Goal: Task Accomplishment & Management: Complete application form

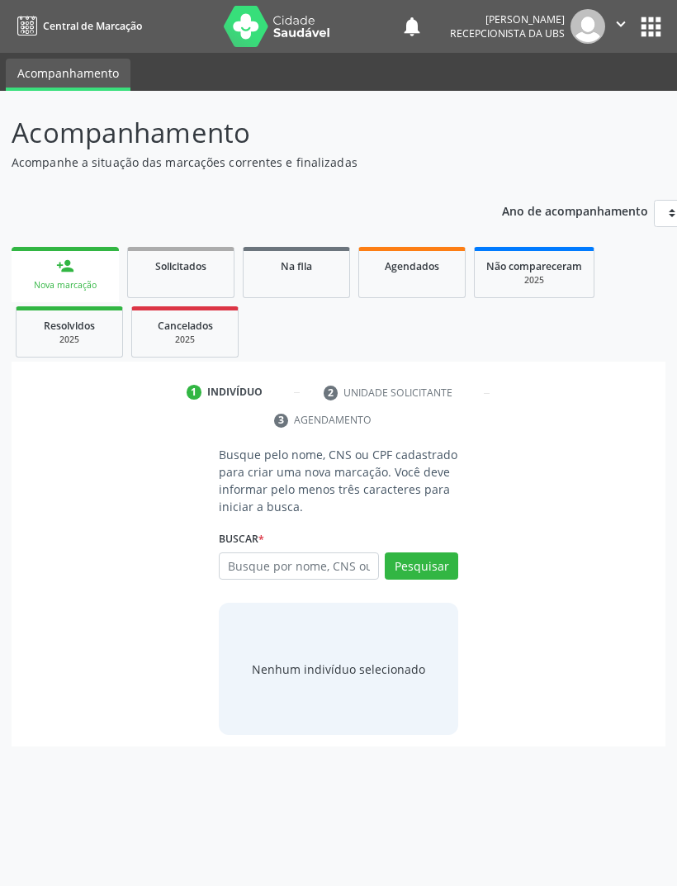
click at [357, 563] on input "text" at bounding box center [299, 566] width 160 height 28
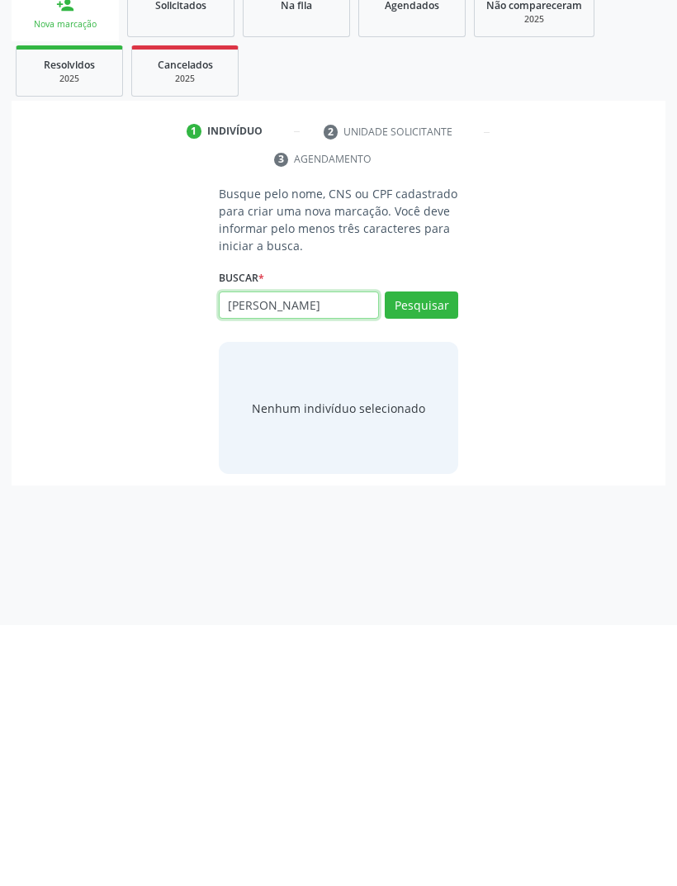
type input "[PERSON_NAME]"
click at [434, 552] on button "Pesquisar" at bounding box center [421, 566] width 73 height 28
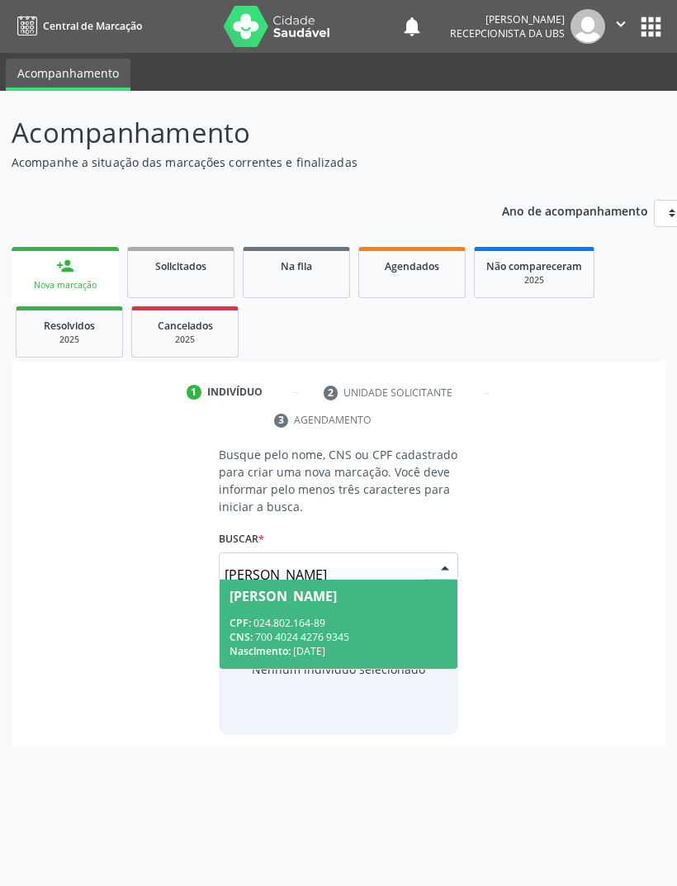
click at [446, 561] on div "[PERSON_NAME] CPF: 024.802.164-89 CNS: 700 4024 4276 9345 Nascimento: 2[DATE] N…" at bounding box center [338, 572] width 239 height 40
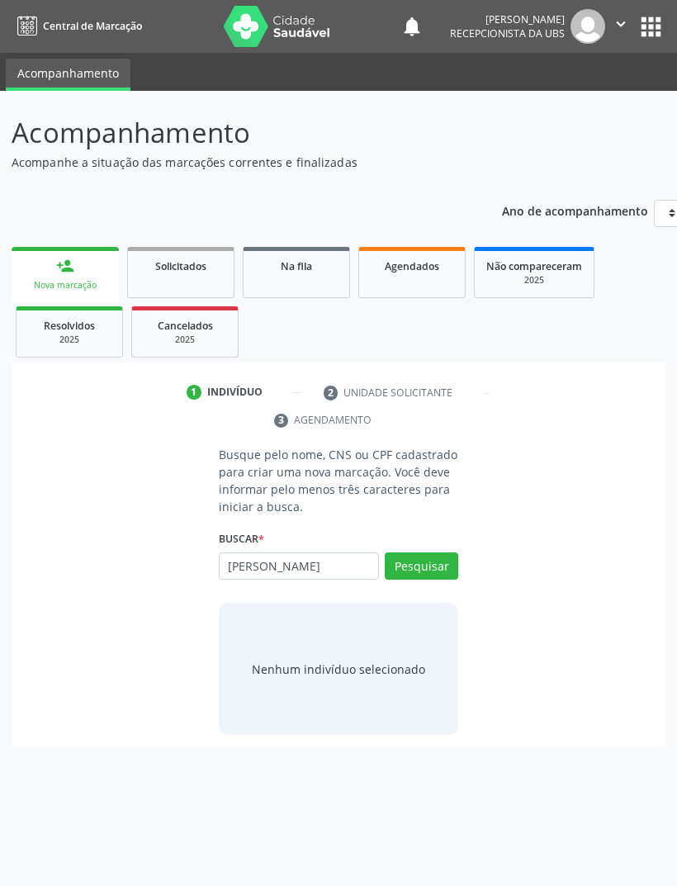
click at [436, 562] on button "Pesquisar" at bounding box center [421, 566] width 73 height 28
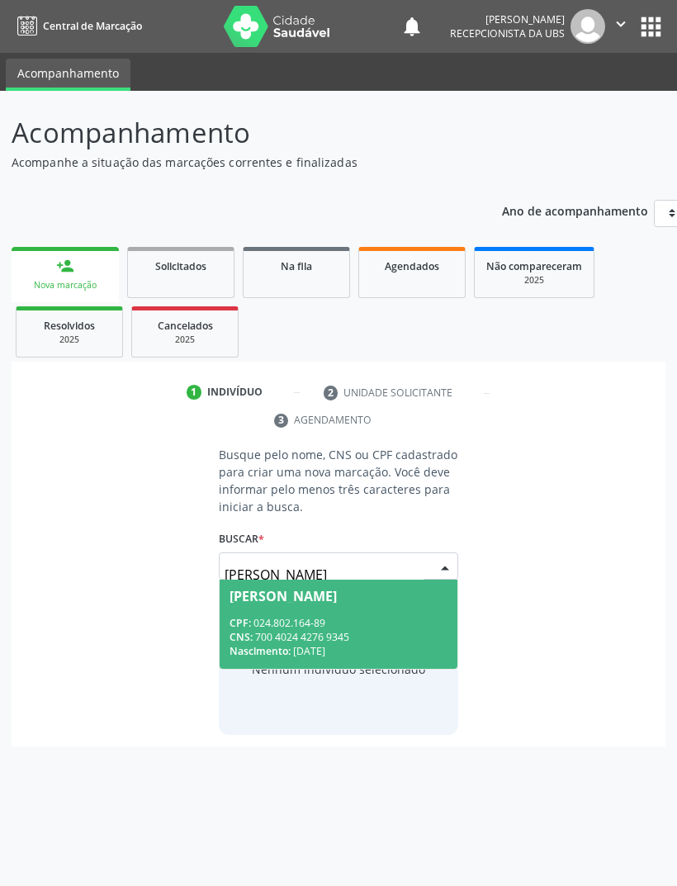
click at [409, 632] on div "CNS: 700 4024 4276 9345" at bounding box center [338, 637] width 218 height 14
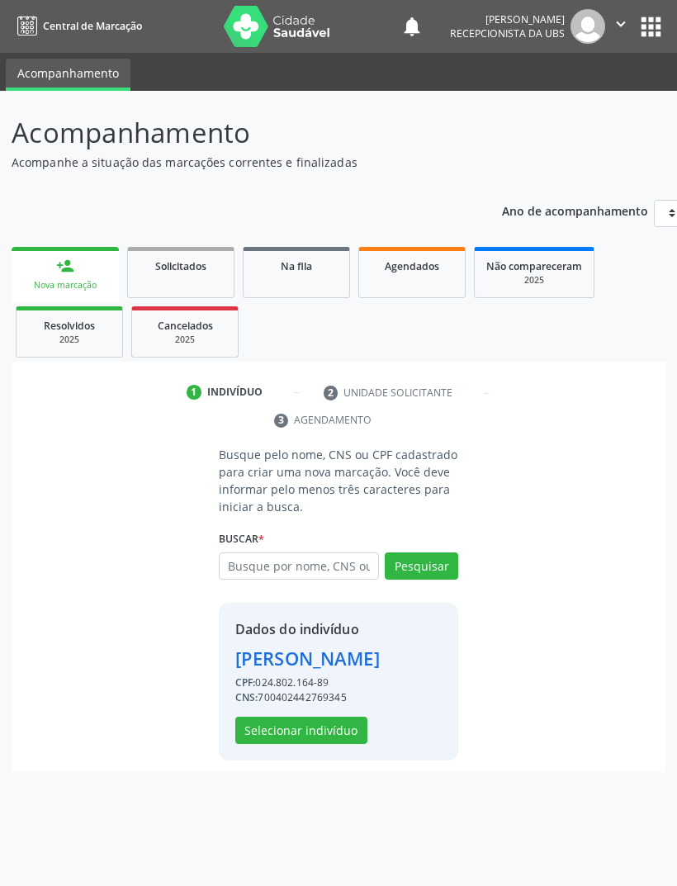
click at [327, 745] on button "Selecionar indivíduo" at bounding box center [301, 731] width 132 height 28
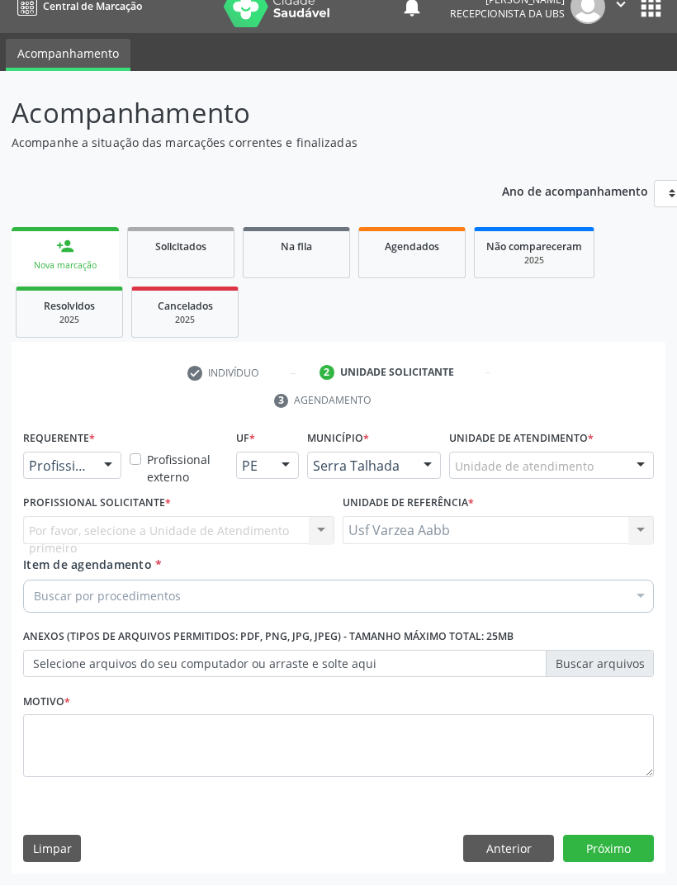
scroll to position [17, 0]
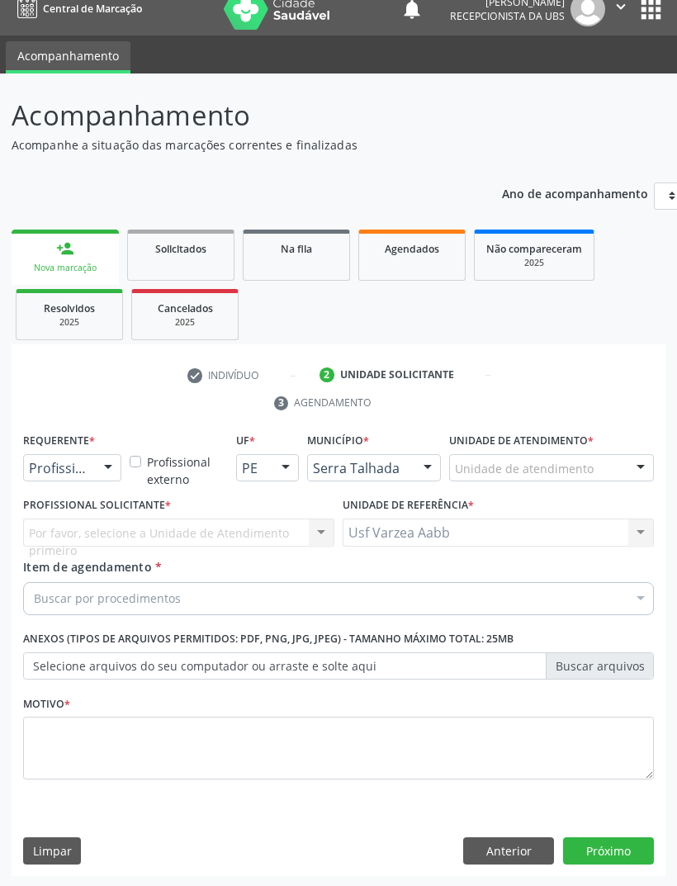
click at [112, 464] on div at bounding box center [108, 469] width 25 height 28
click at [108, 526] on span "Paciente" at bounding box center [104, 530] width 161 height 33
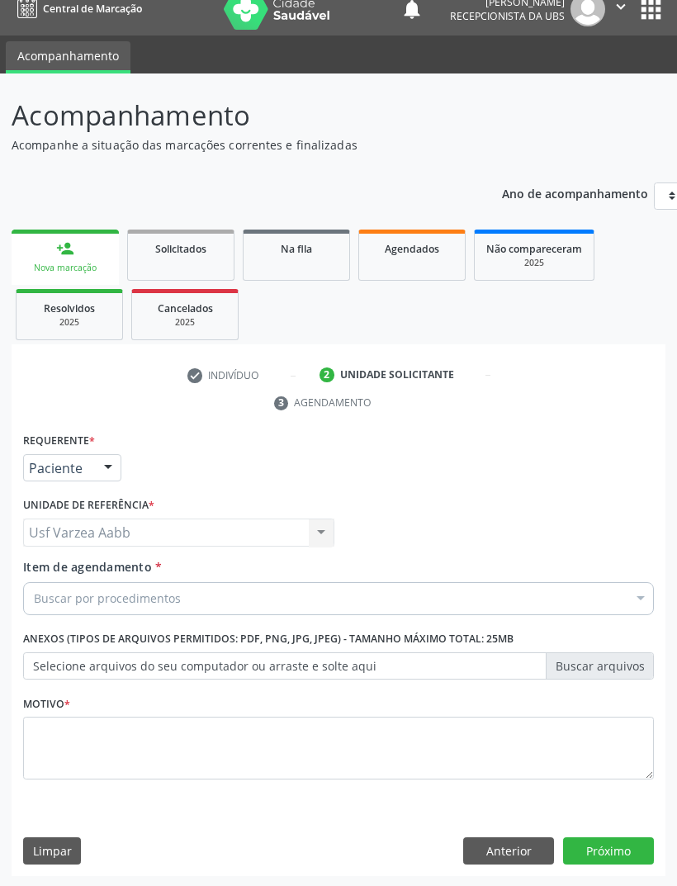
click at [300, 599] on div "Buscar por procedimentos" at bounding box center [338, 598] width 631 height 33
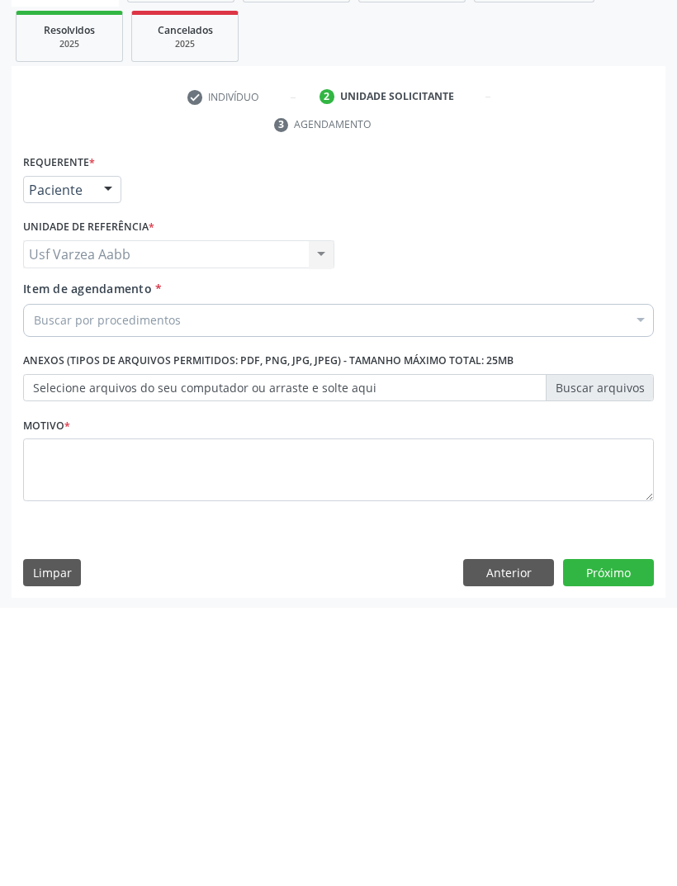
scroll to position [0, 0]
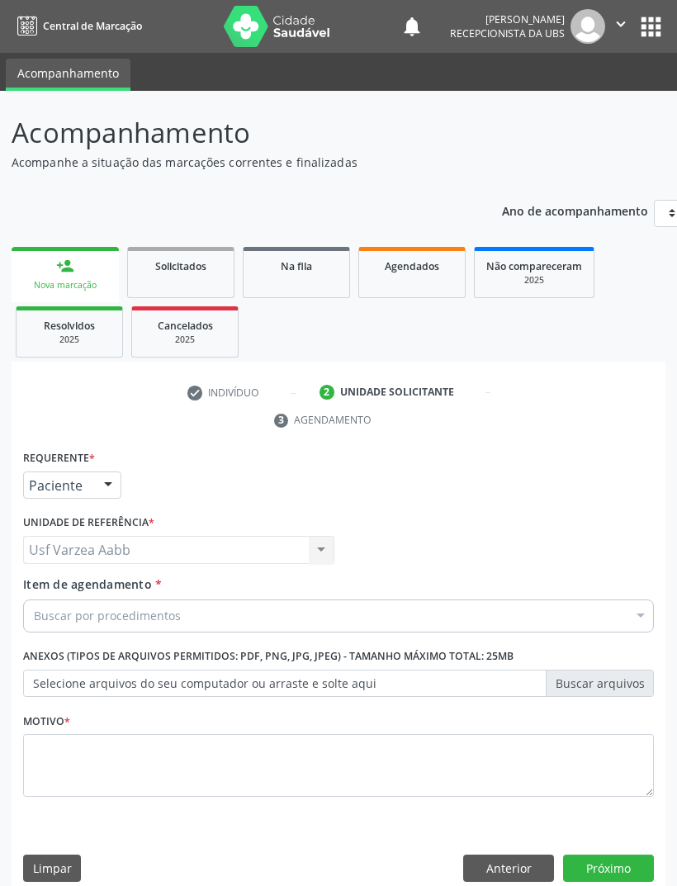
click at [433, 616] on div "Buscar por procedimentos" at bounding box center [338, 615] width 631 height 33
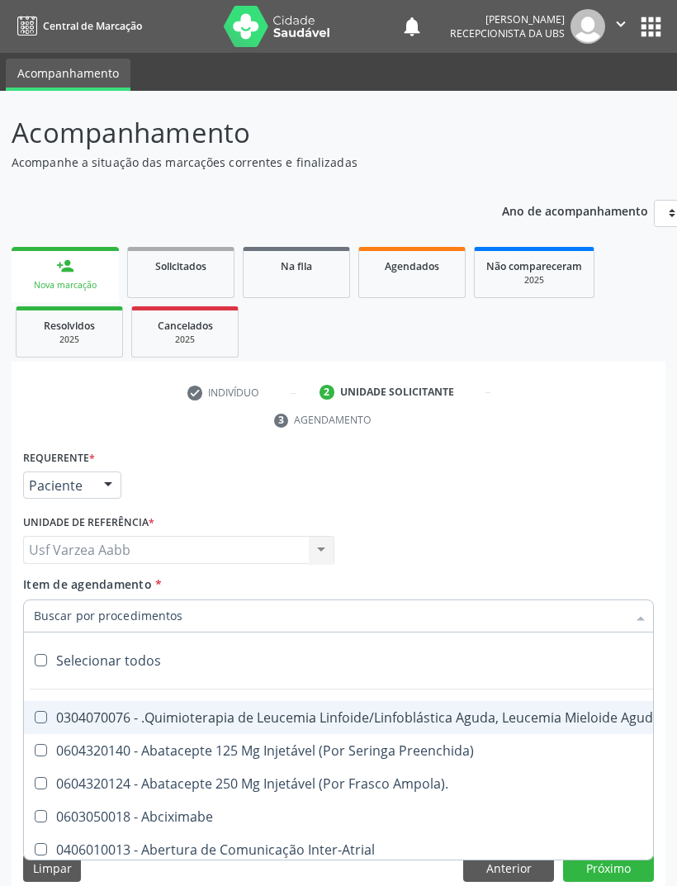
scroll to position [17, 0]
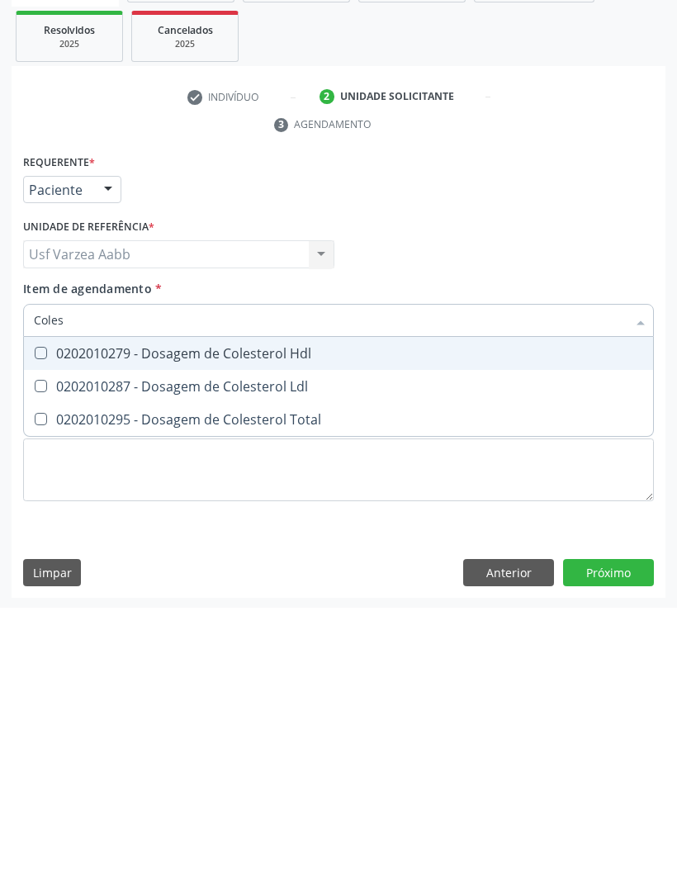
type input "Colest"
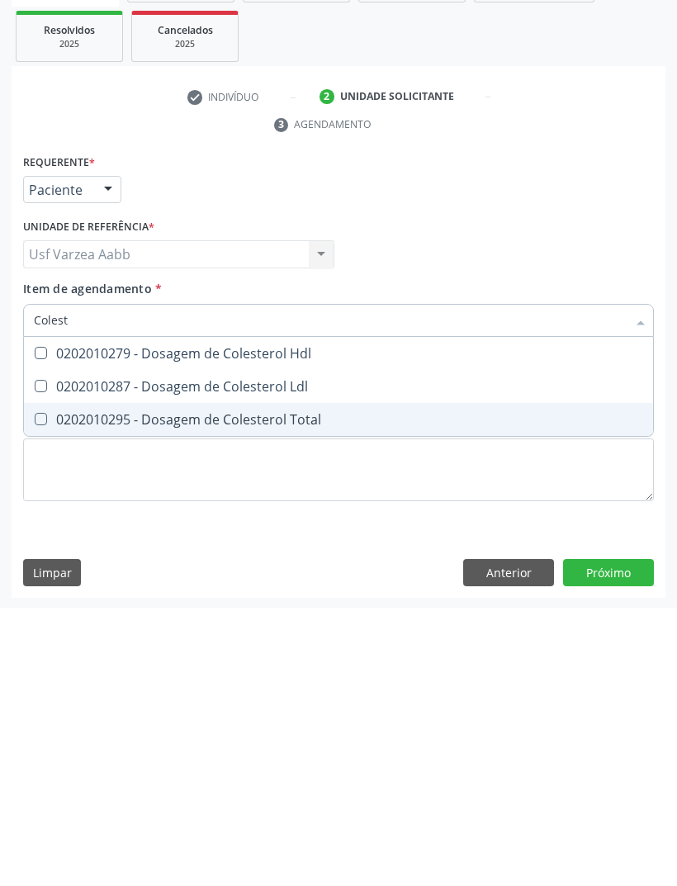
click at [421, 691] on div "0202010295 - Dosagem de Colesterol Total" at bounding box center [338, 697] width 609 height 13
checkbox Total "true"
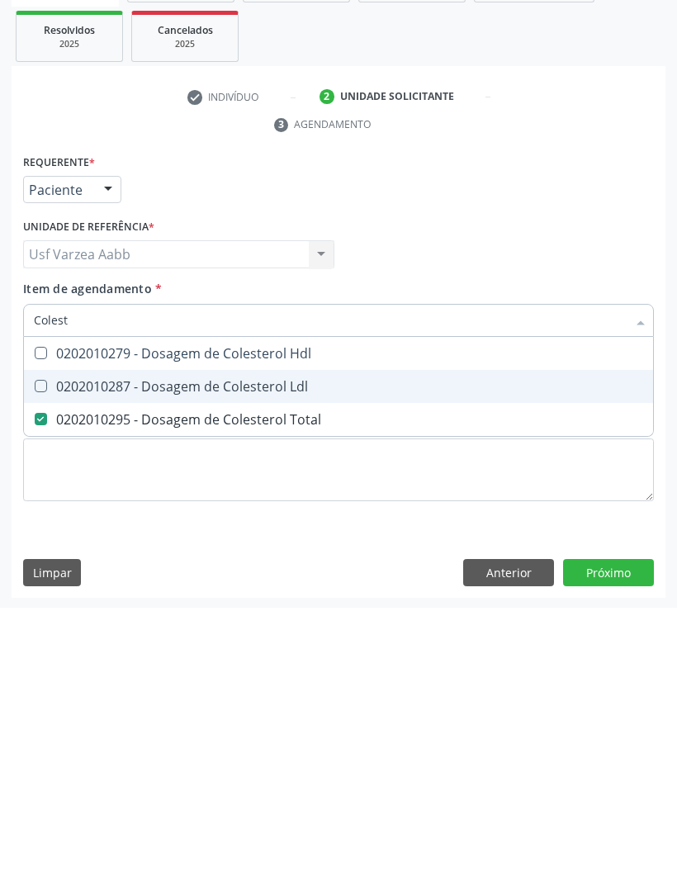
click at [432, 648] on span "0202010287 - Dosagem de Colesterol Ldl" at bounding box center [338, 664] width 629 height 33
checkbox Ldl "true"
click at [454, 625] on div "0202010279 - Dosagem de Colesterol Hdl" at bounding box center [338, 631] width 609 height 13
checkbox Hdl "true"
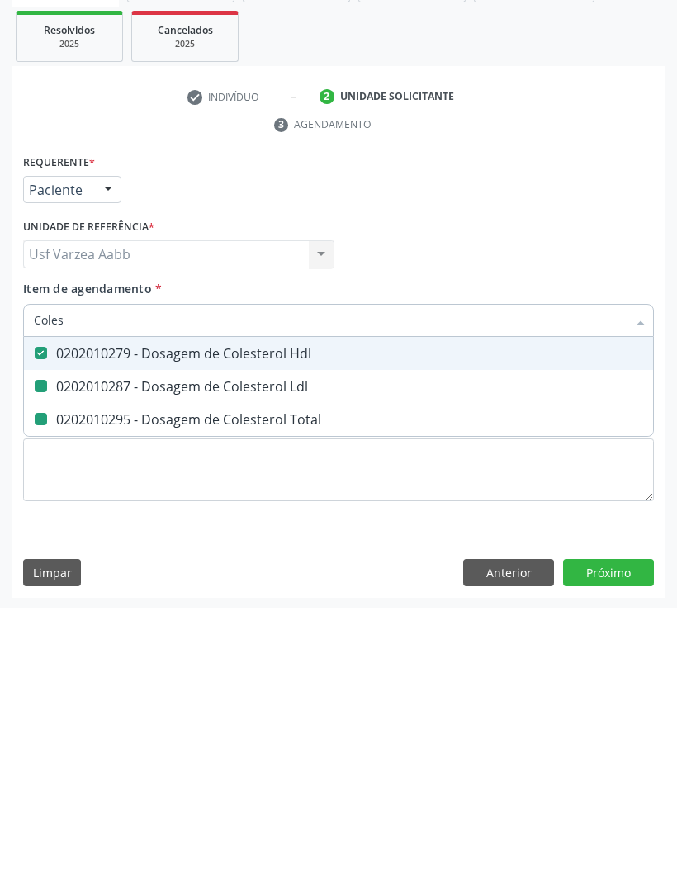
type input "Cole"
checkbox Hdl "false"
checkbox Ldl "false"
checkbox Total "false"
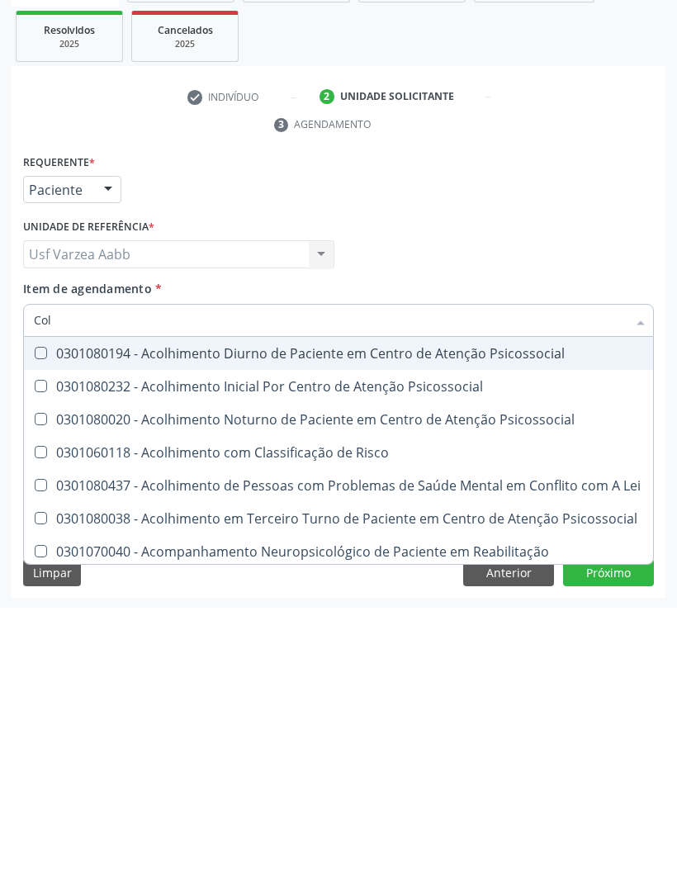
type input "Co"
checkbox Hdl "false"
checkbox Ldl "false"
checkbox Total "false"
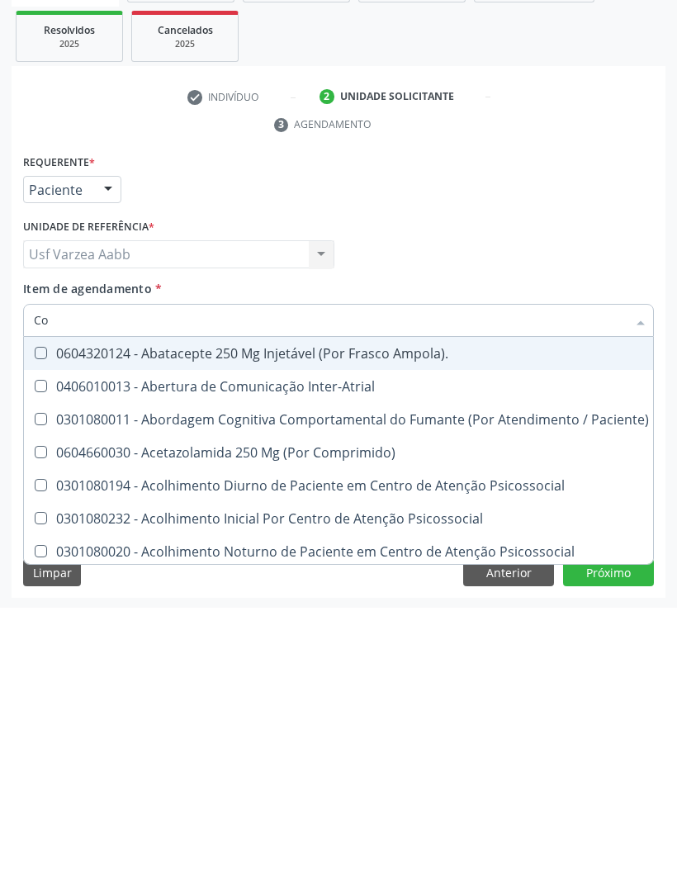
type input "C"
checkbox Hdl "false"
checkbox Ldl "false"
checkbox Total "false"
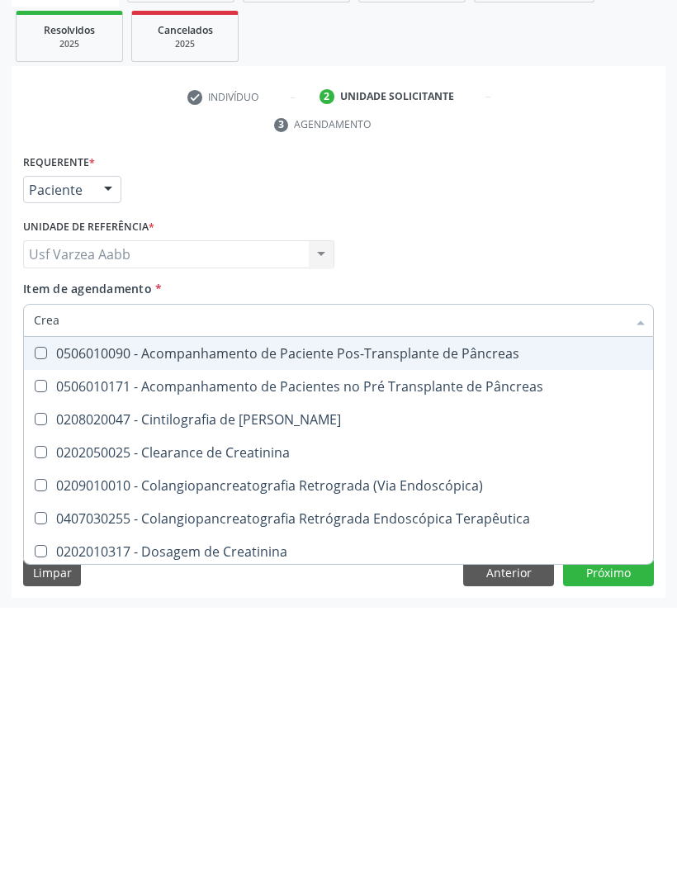
type input "Creat"
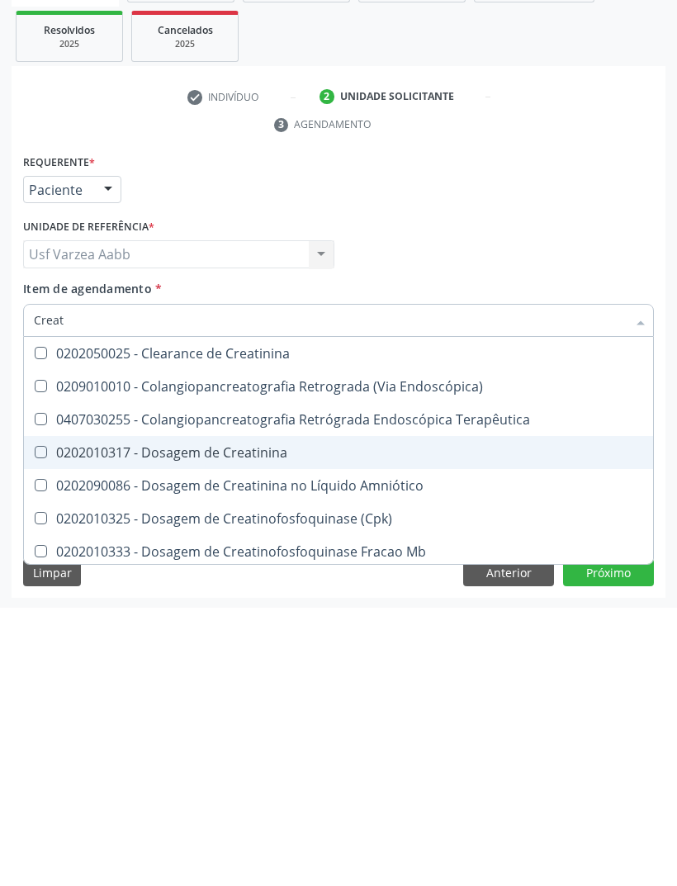
click at [366, 724] on div "0202010317 - Dosagem de Creatinina" at bounding box center [338, 730] width 609 height 13
checkbox Creatinina "true"
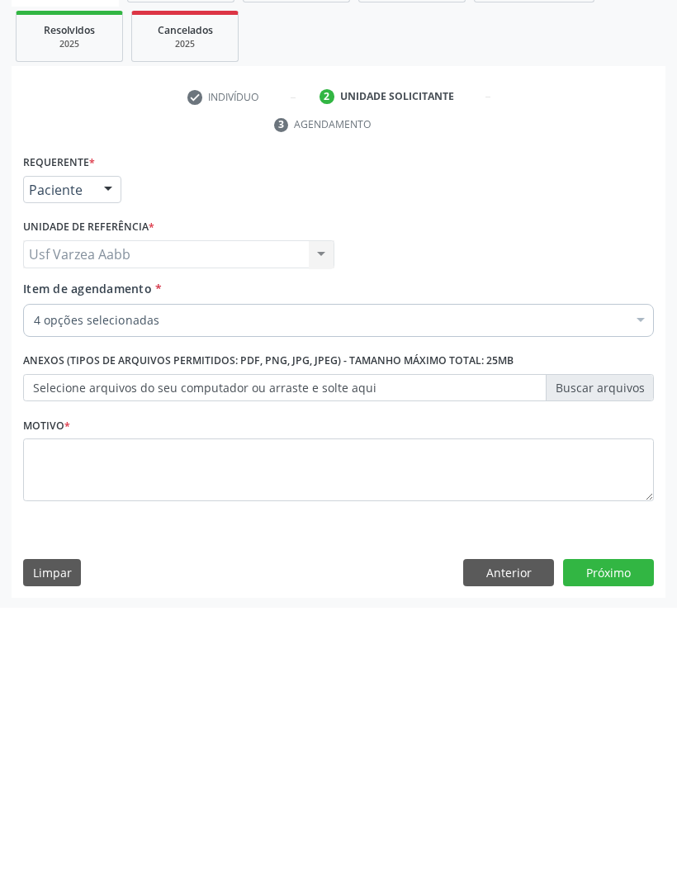
checkbox Total "true"
checkbox Ldl "true"
checkbox Creatinina "true"
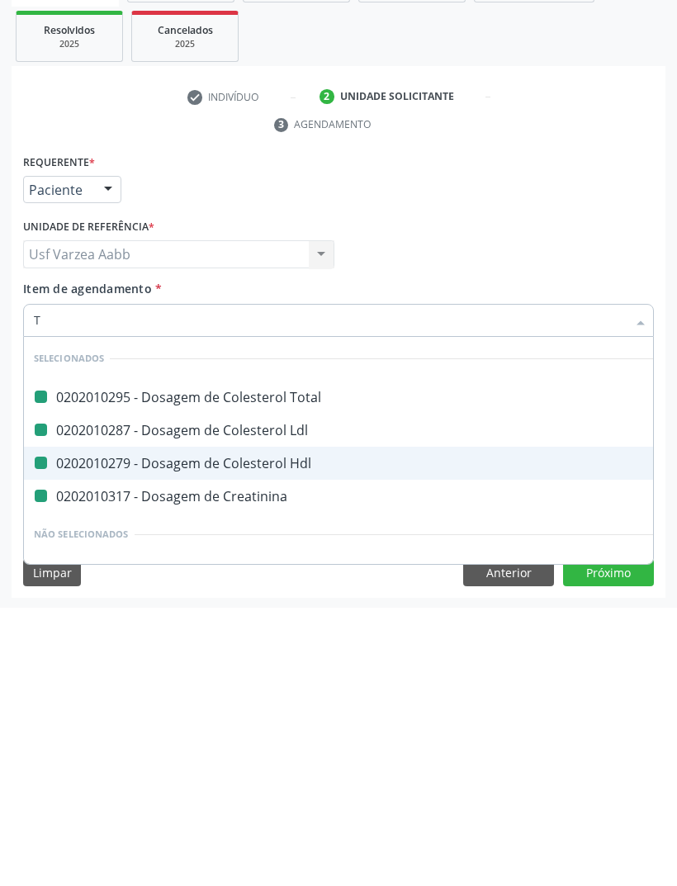
type input "Tr"
checkbox Total "false"
checkbox Ldl "false"
checkbox Hdl "false"
checkbox Creatinina "false"
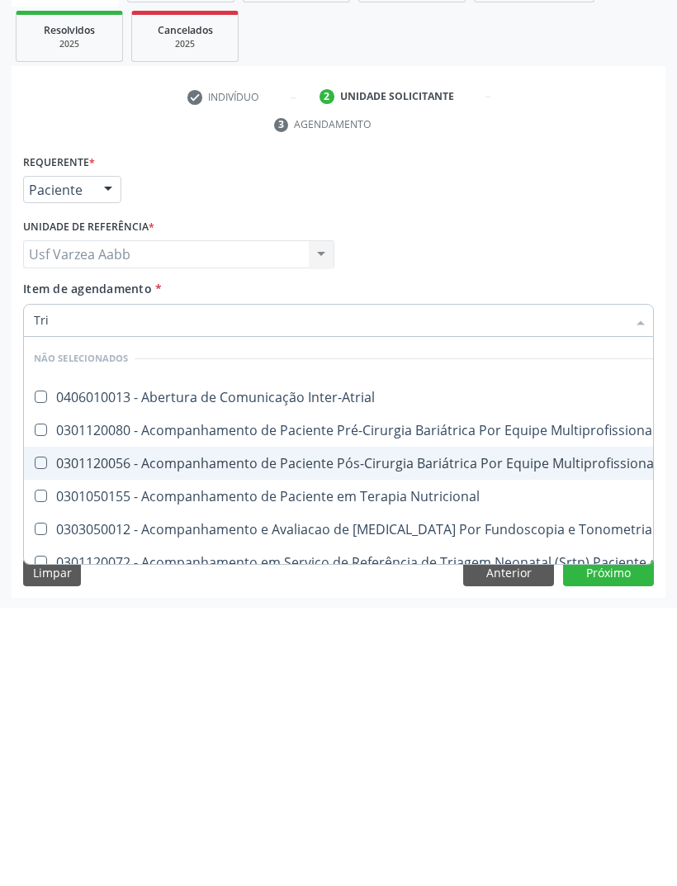
type input "Trig"
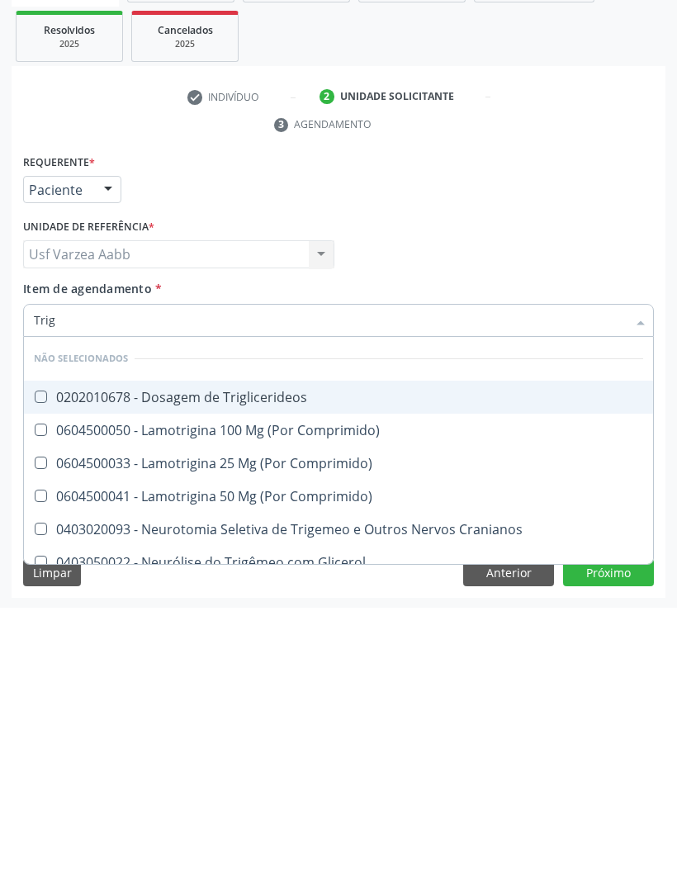
click at [467, 669] on div "0202010678 - Dosagem de Triglicerideos" at bounding box center [338, 675] width 609 height 13
checkbox Triglicerideos "true"
type input "Tri"
checkbox Triglicerideos "false"
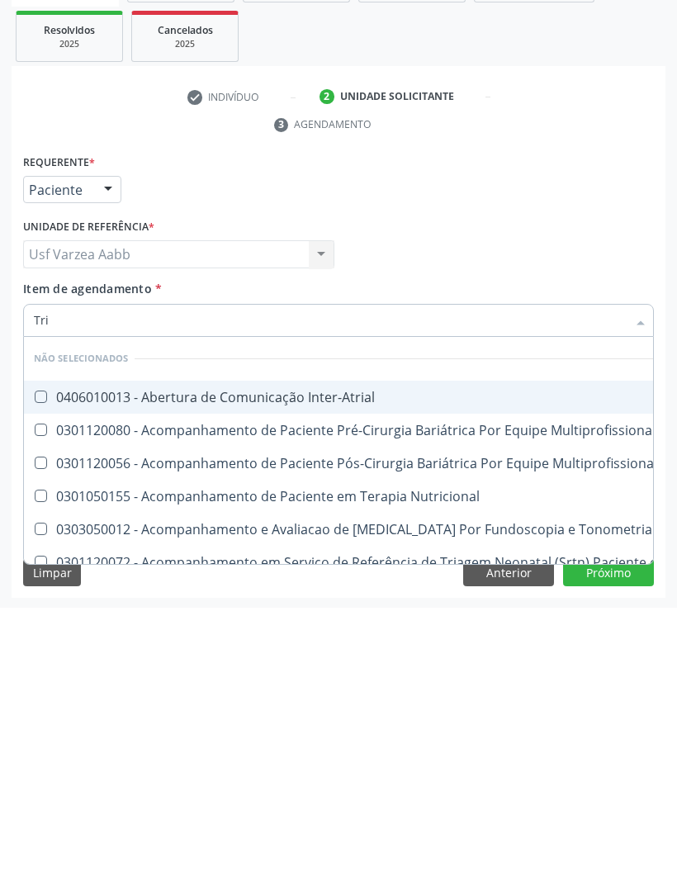
type input "Tr"
checkbox Triglicerideos "false"
type input "T"
checkbox Inter-Atrial "true"
checkbox Multiprofissional "true"
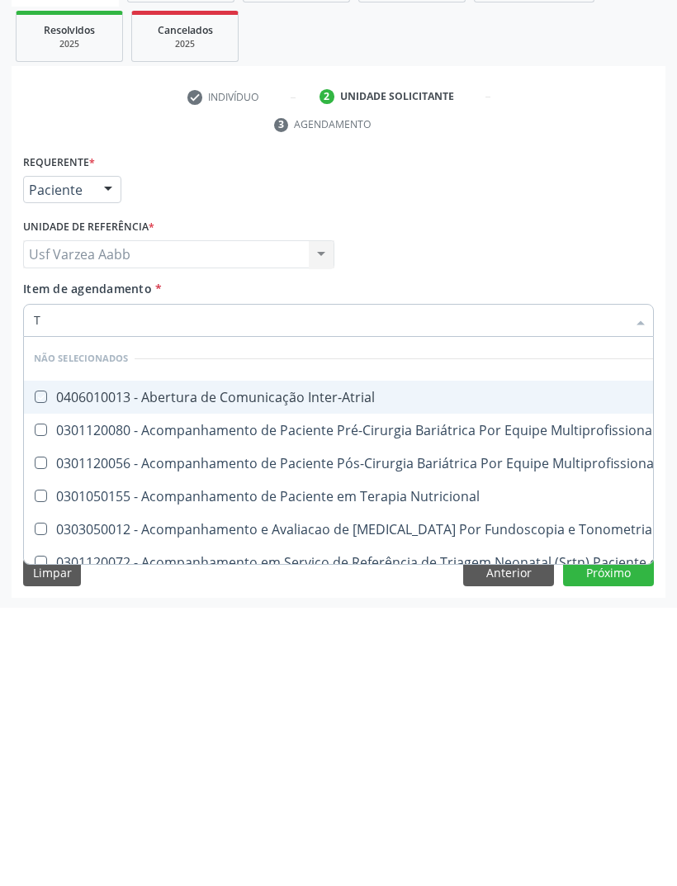
checkbox Multiprofissional "true"
checkbox Nutricional "true"
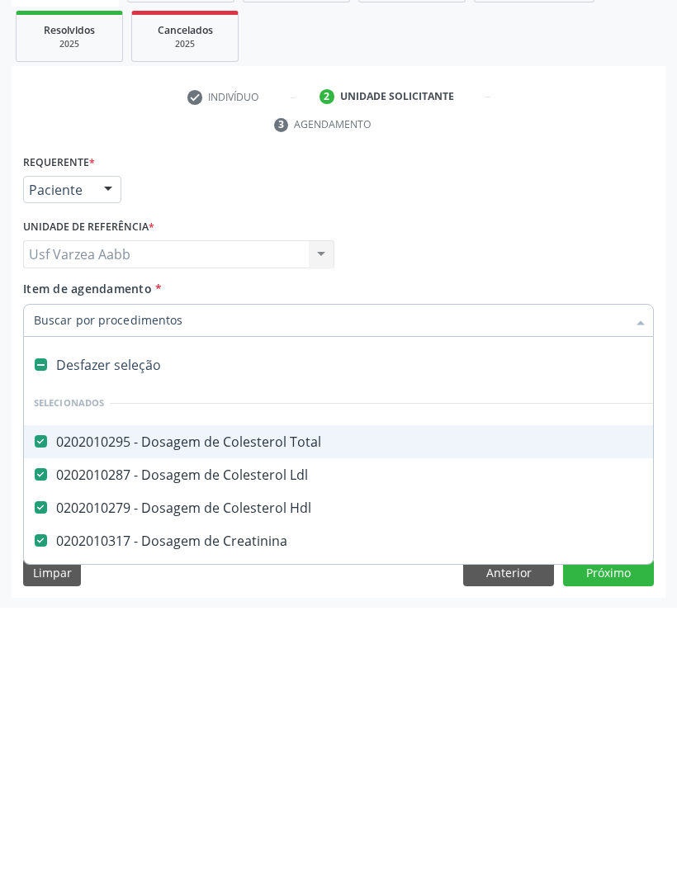
type input "U"
checkbox Total "false"
checkbox Ldl "false"
checkbox Hdl "false"
checkbox Creatinina "false"
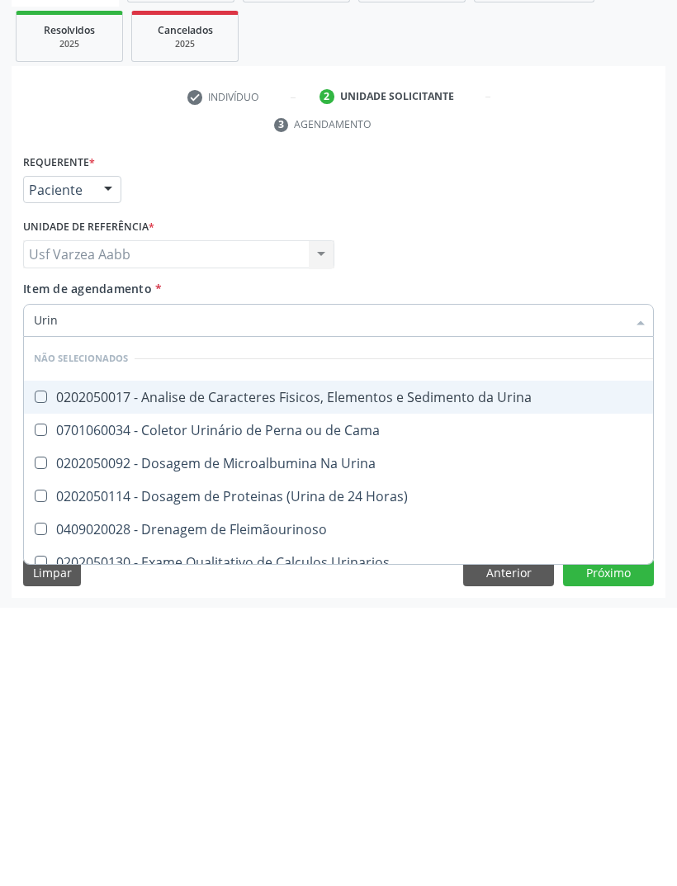
type input "Urina"
click at [528, 669] on div "0202050017 - Analise de Caracteres Fisicos, Elementos e Sedimento da Urina" at bounding box center [370, 675] width 673 height 13
checkbox Urina "true"
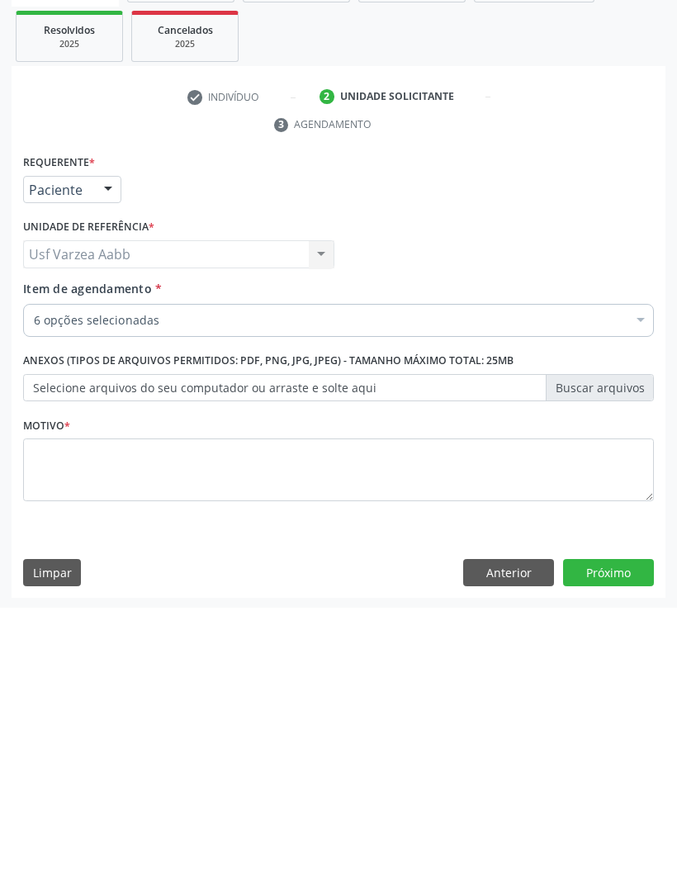
checkbox Ldl "true"
checkbox Hdl "true"
checkbox Creatinina "true"
checkbox Urina "true"
checkbox Triglicerideos "true"
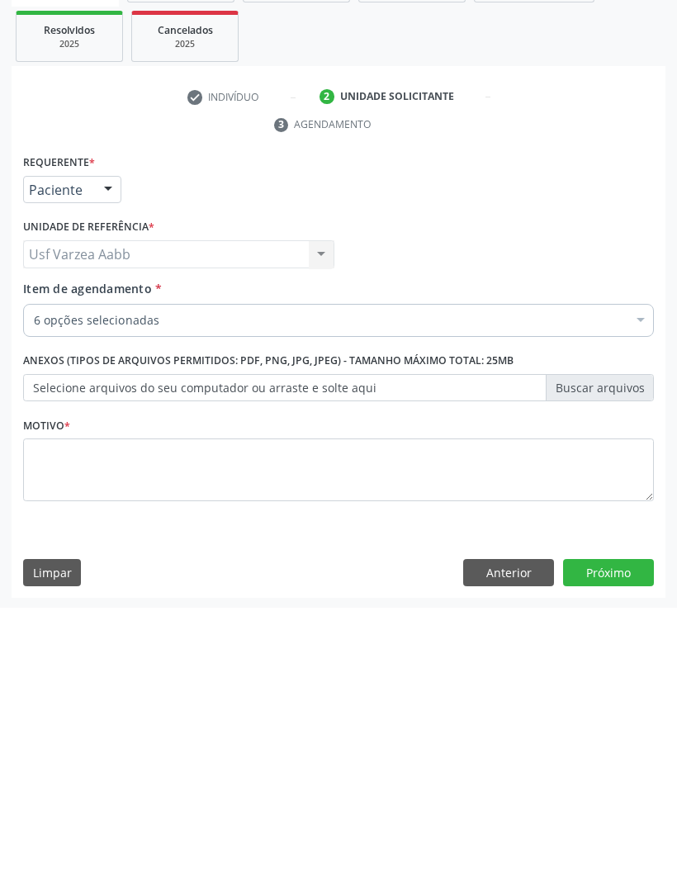
scroll to position [0, 0]
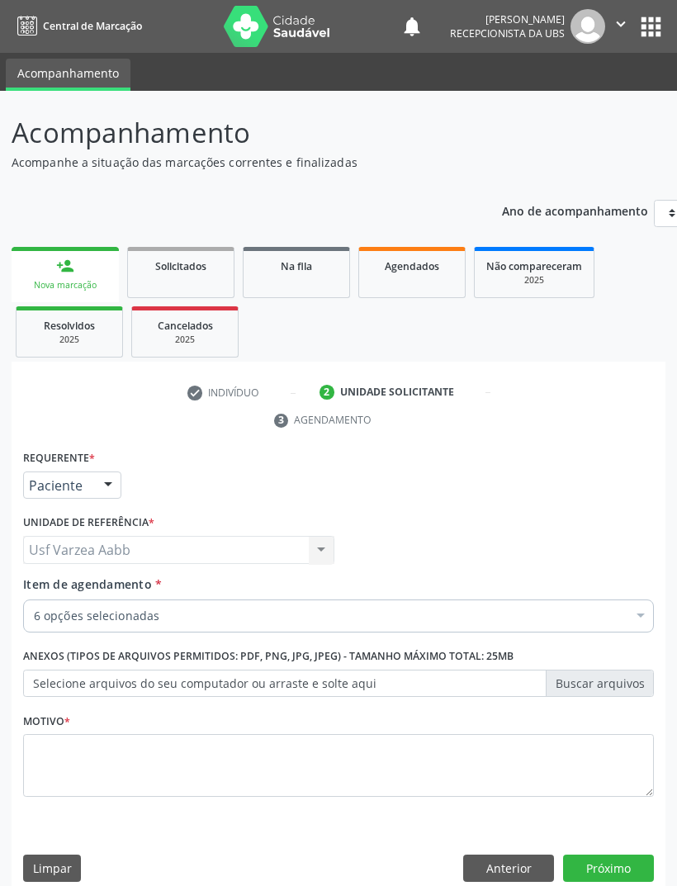
click at [474, 599] on div "6 opções selecionadas" at bounding box center [338, 615] width 631 height 33
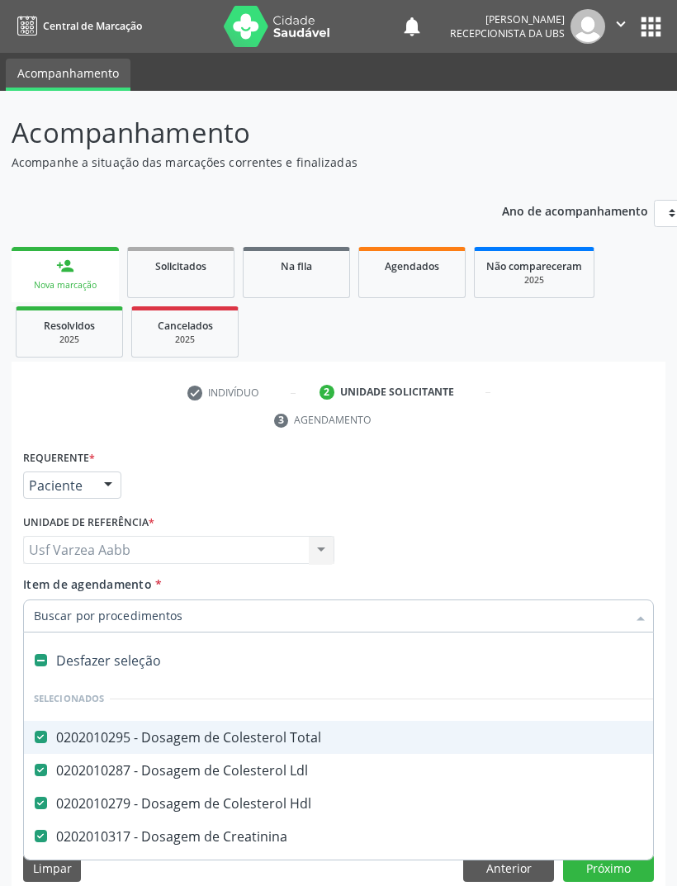
scroll to position [17, 0]
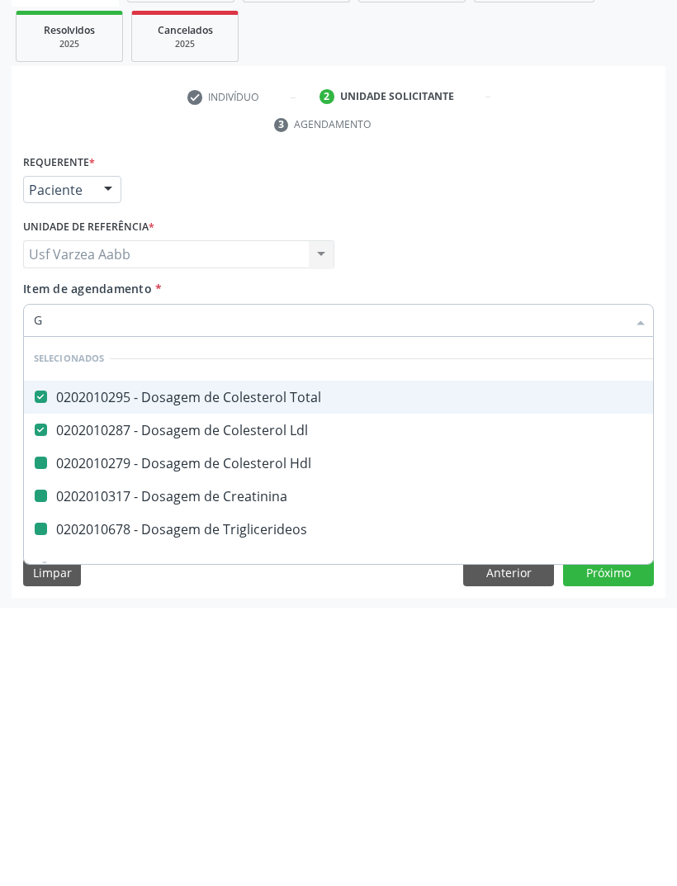
type input "Gl"
checkbox Hdl "false"
checkbox Creatinina "false"
checkbox Triglicerideos "false"
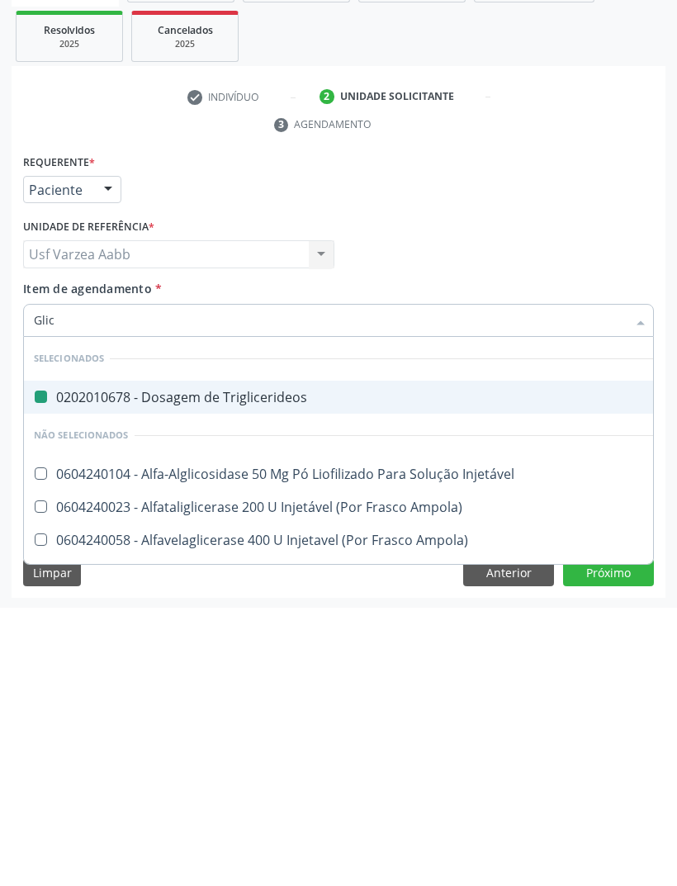
type input "Glico"
checkbox Triglicerideos "false"
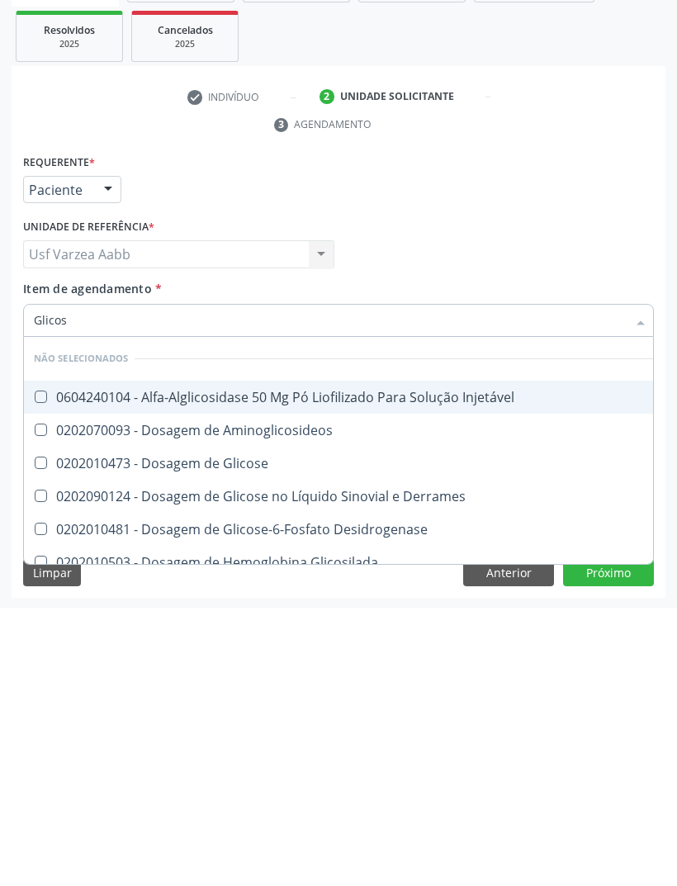
type input "Glicose"
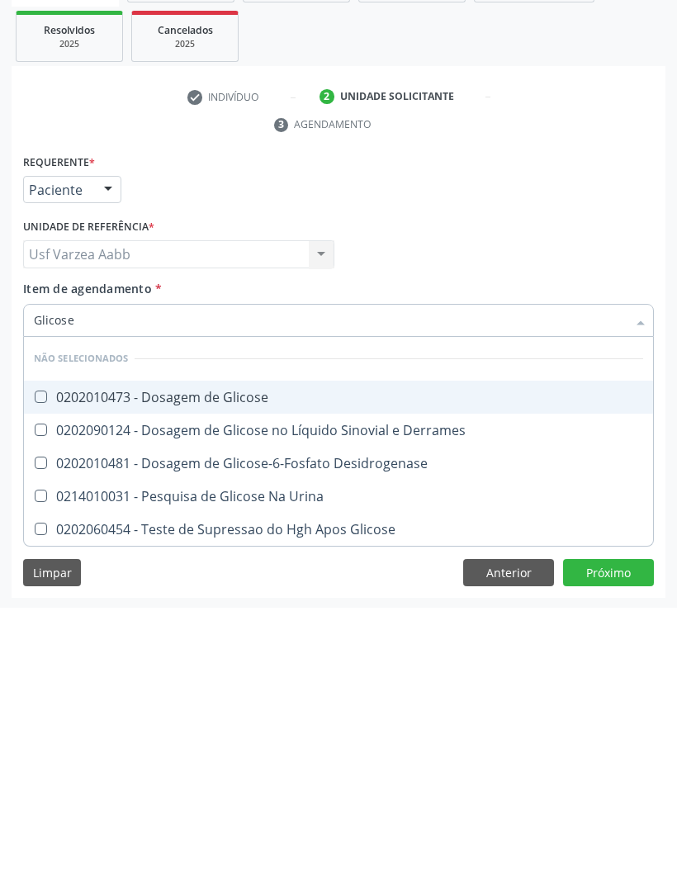
click at [424, 659] on span "0202010473 - Dosagem de Glicose" at bounding box center [338, 675] width 629 height 33
checkbox Glicose "true"
click at [639, 837] on button "Próximo" at bounding box center [608, 851] width 91 height 28
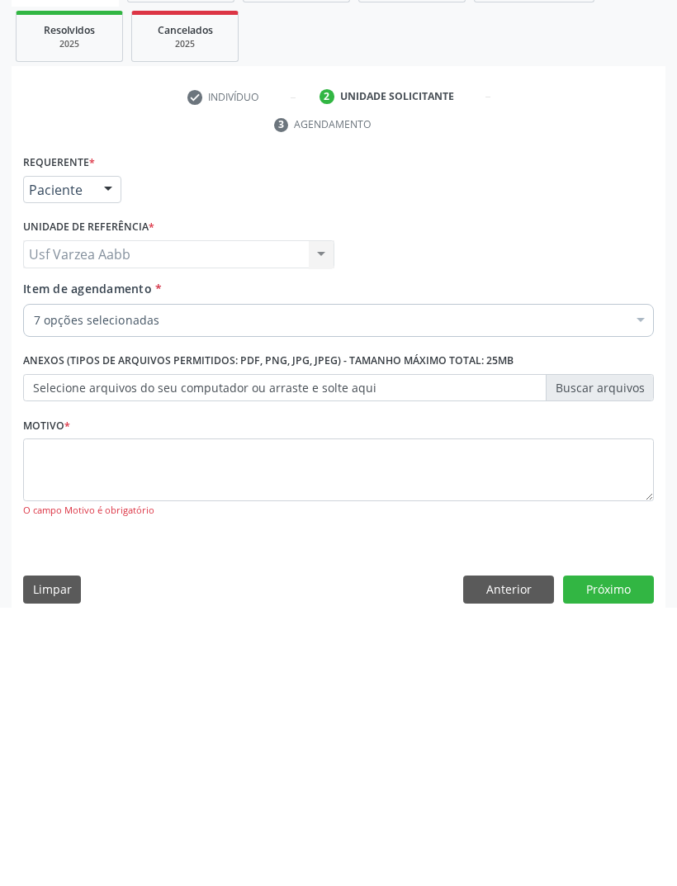
checkbox Hdl "true"
checkbox Creatinina "true"
checkbox Triglicerideos "true"
checkbox Ldl "true"
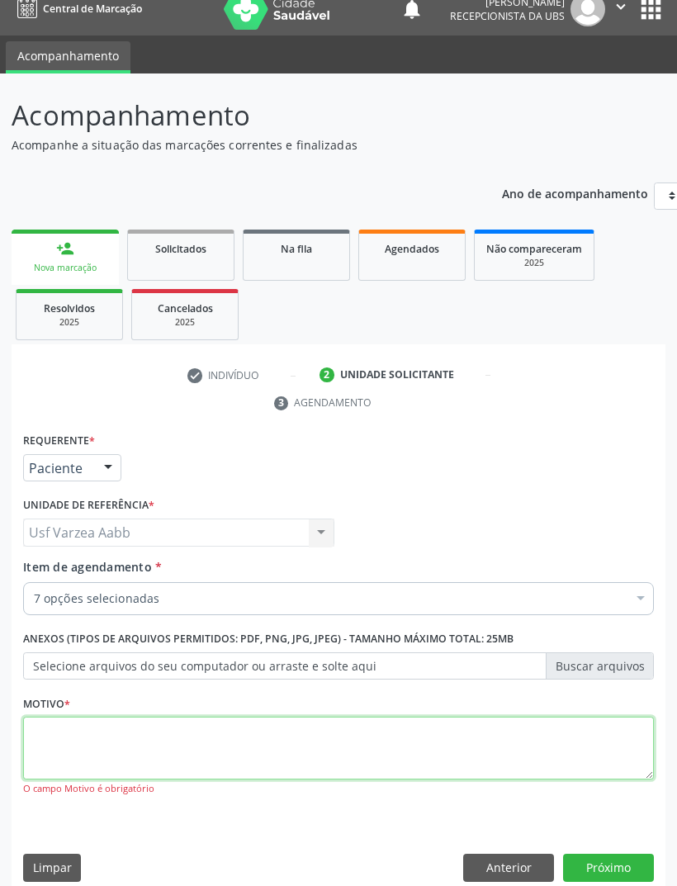
click at [480, 755] on textarea at bounding box center [338, 748] width 631 height 63
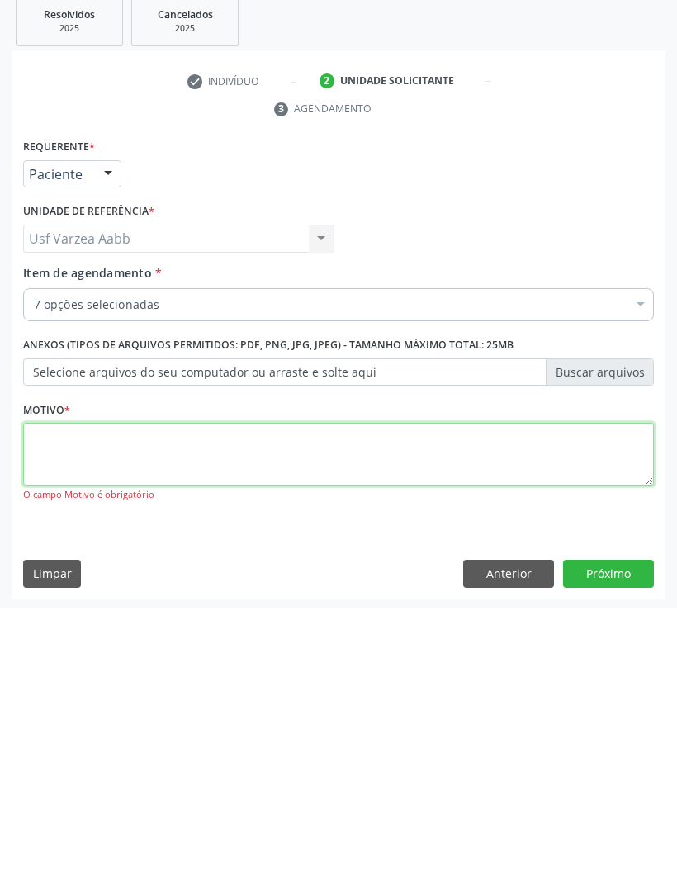
type textarea "X"
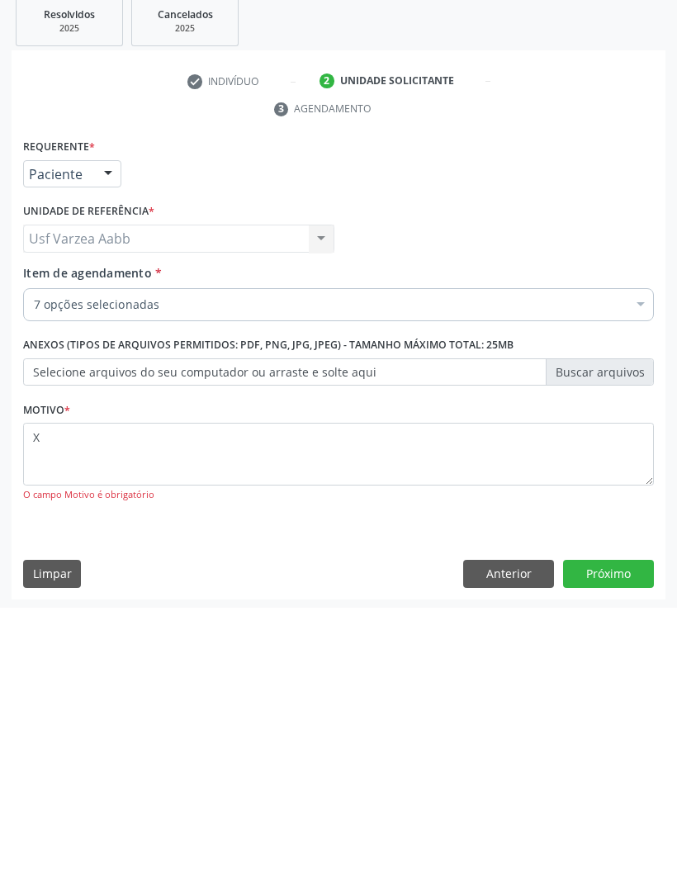
click at [623, 838] on button "Próximo" at bounding box center [608, 852] width 91 height 28
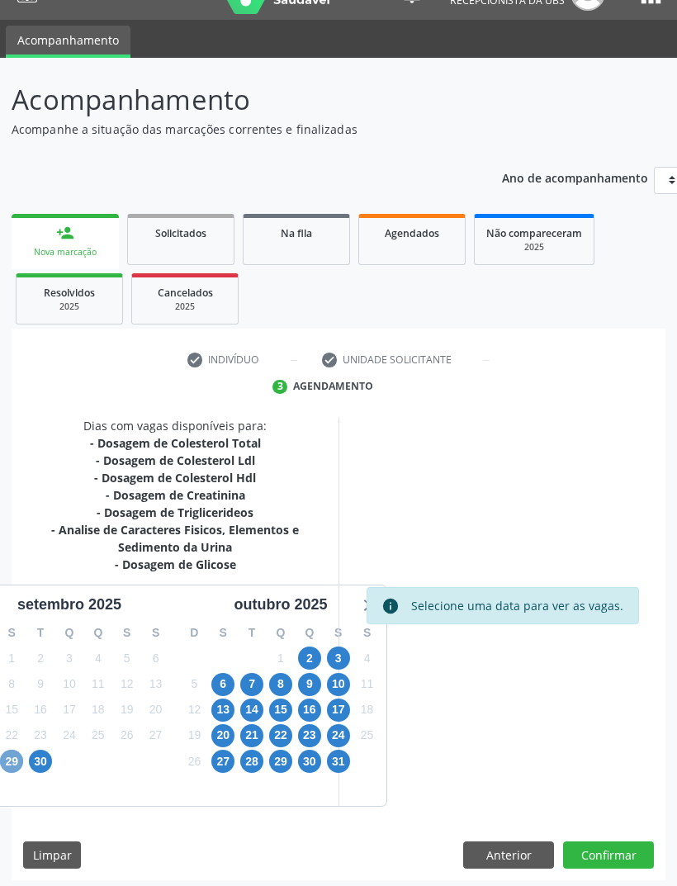
click at [19, 759] on span "29" at bounding box center [11, 761] width 23 height 23
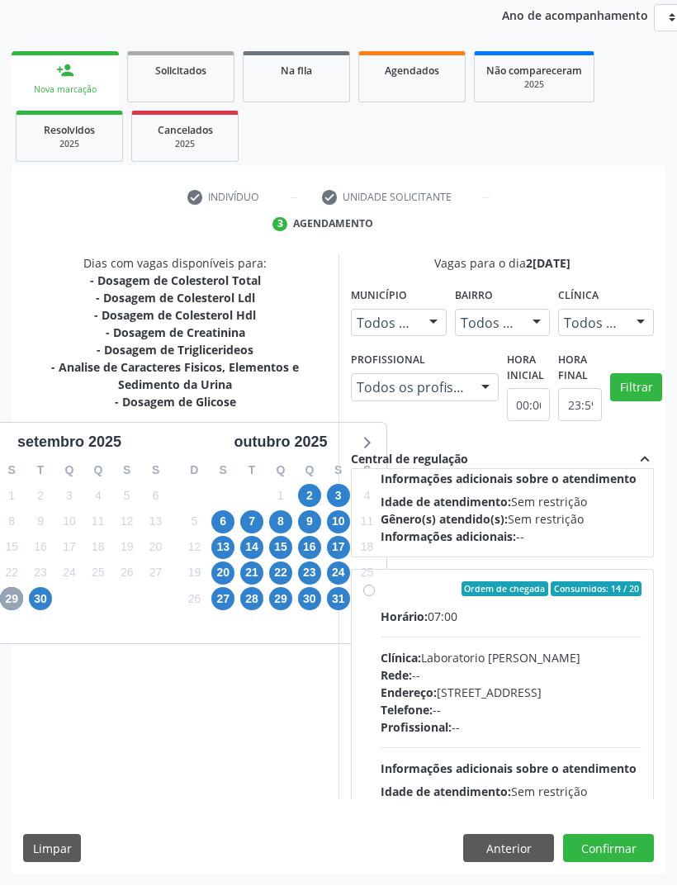
scroll to position [492, 0]
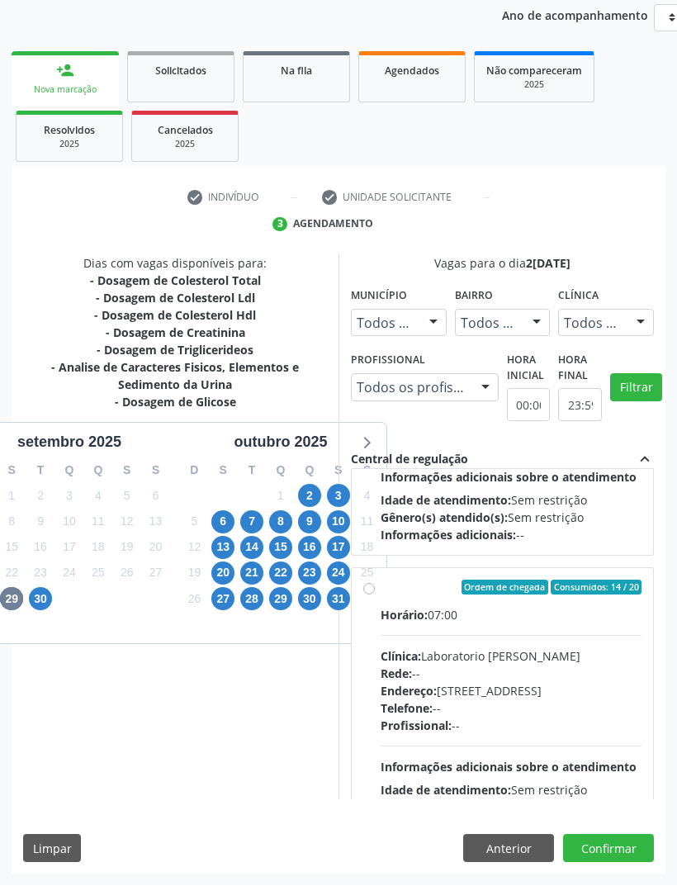
click at [381, 649] on label "Ordem de chegada Consumidos: 14 / 20 Horário: 07:00 Clínica: Laboratorio [PERSO…" at bounding box center [511, 706] width 261 height 253
click at [363, 595] on input "Ordem de chegada Consumidos: 14 / 20 Horário: 07:00 Clínica: Laboratorio [PERSO…" at bounding box center [369, 587] width 12 height 15
radio input "true"
click at [632, 863] on button "Confirmar" at bounding box center [608, 849] width 91 height 28
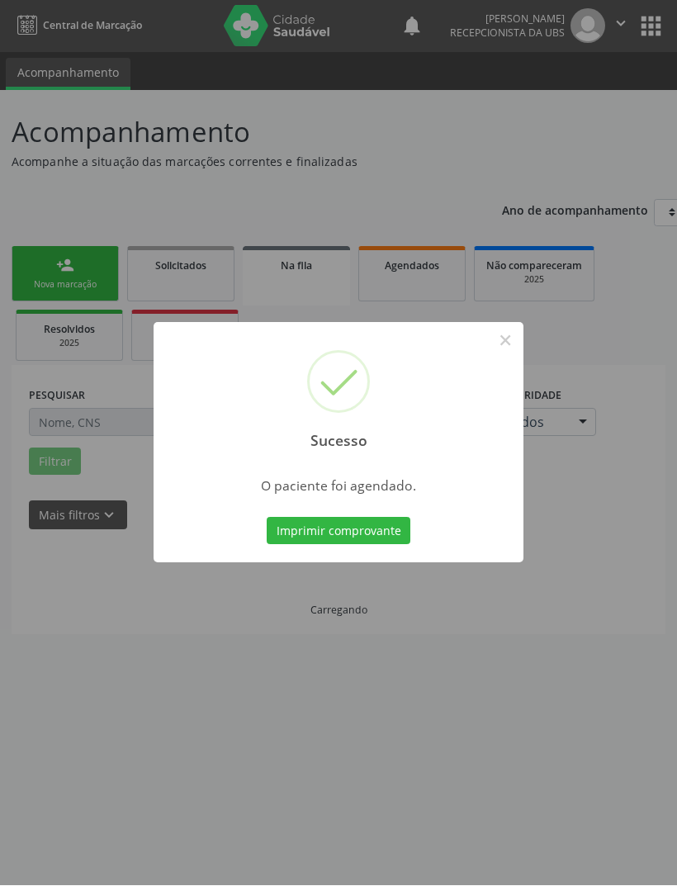
scroll to position [0, 0]
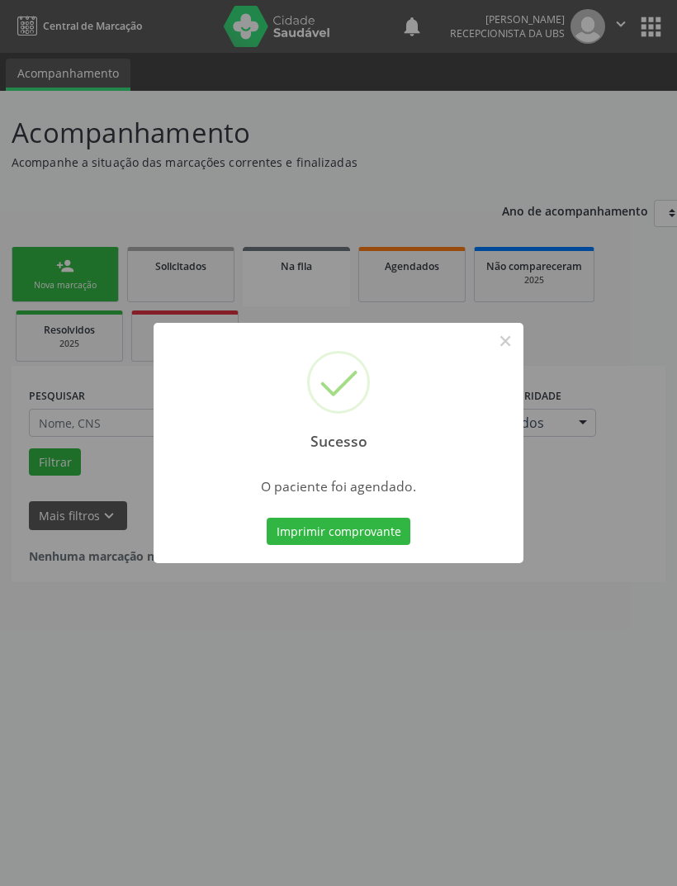
click at [383, 542] on button "Imprimir comprovante" at bounding box center [339, 532] width 144 height 28
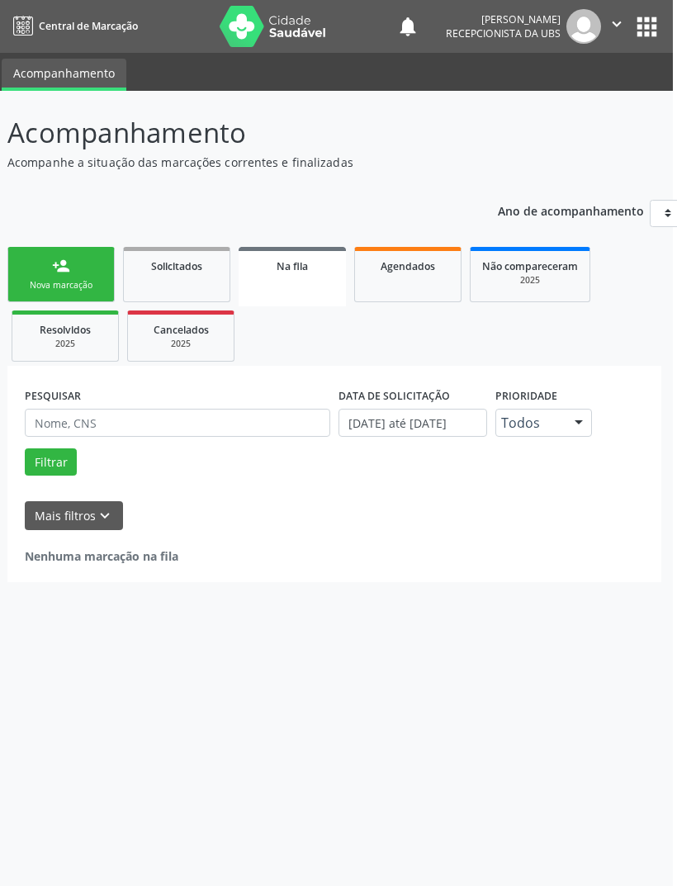
scroll to position [0, 11]
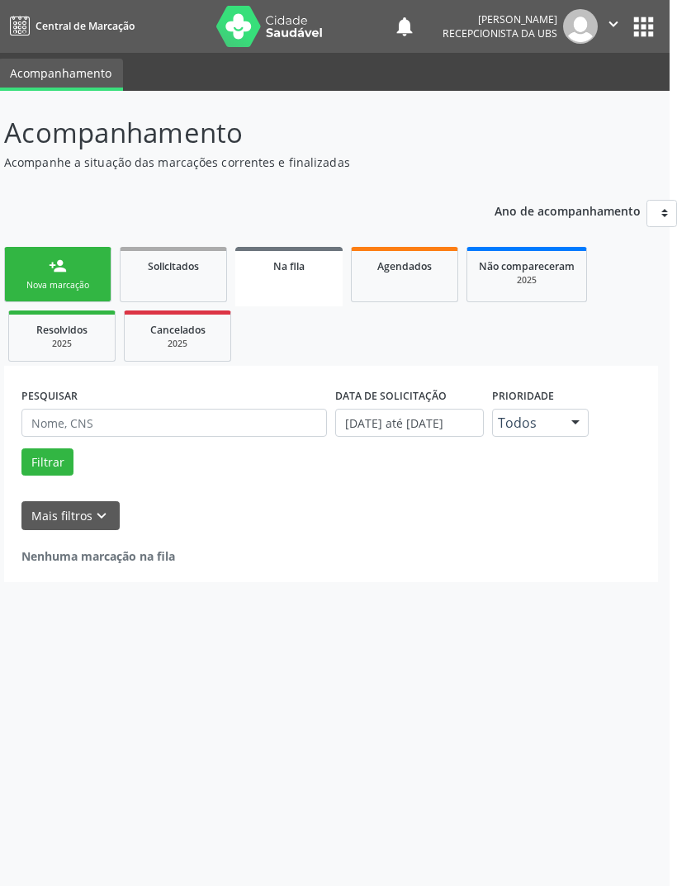
click at [78, 277] on link "person_add Nova marcação" at bounding box center [57, 274] width 107 height 55
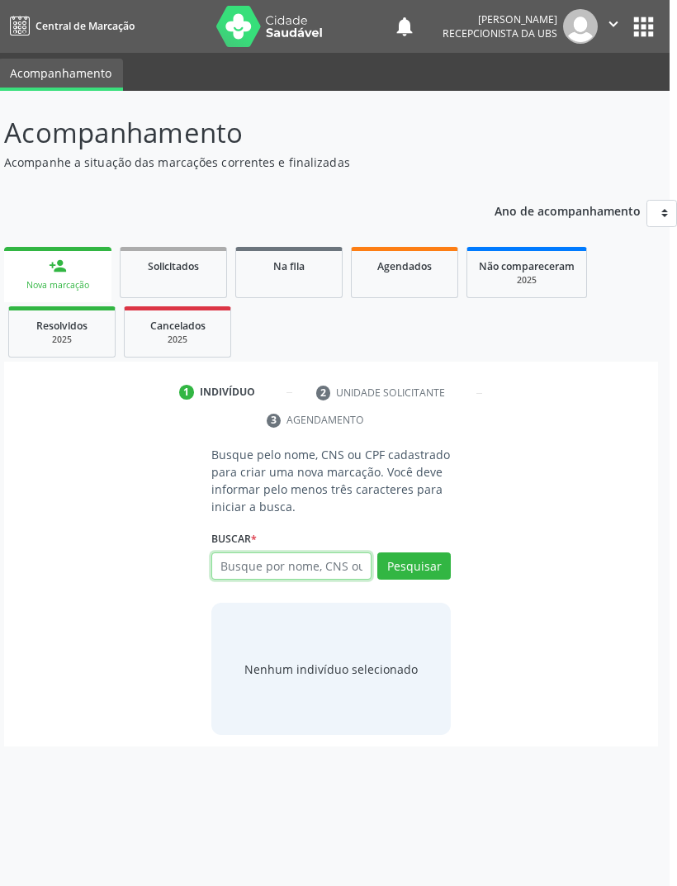
click at [332, 565] on input "text" at bounding box center [291, 566] width 160 height 28
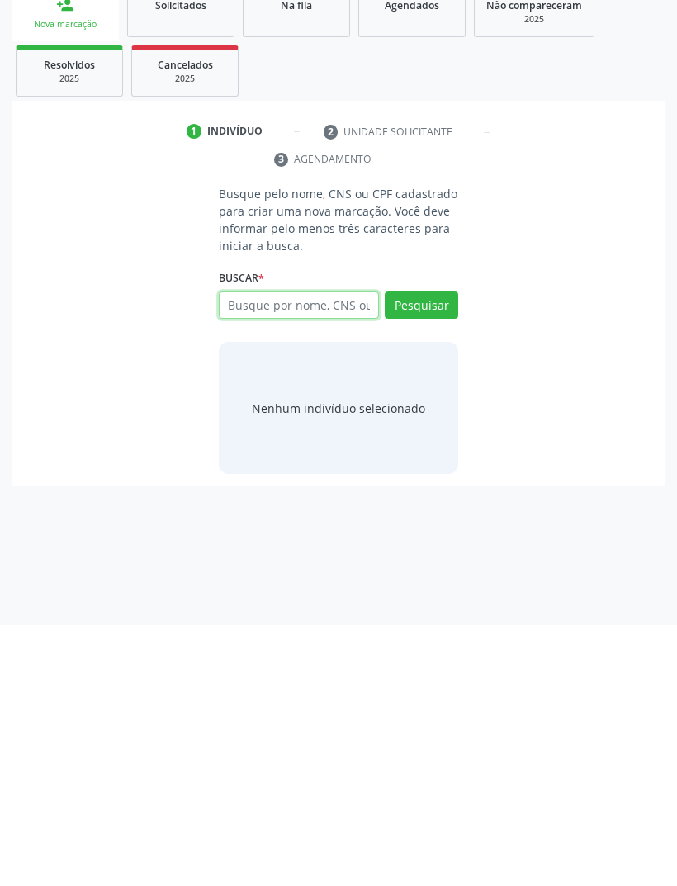
click at [332, 552] on input "text" at bounding box center [299, 566] width 160 height 28
paste input "700 4024 4276 9345"
type input "700 4024 4276 9345"
click at [427, 552] on button "Pesquisar" at bounding box center [421, 566] width 73 height 28
type input "700 4024 4276 9345"
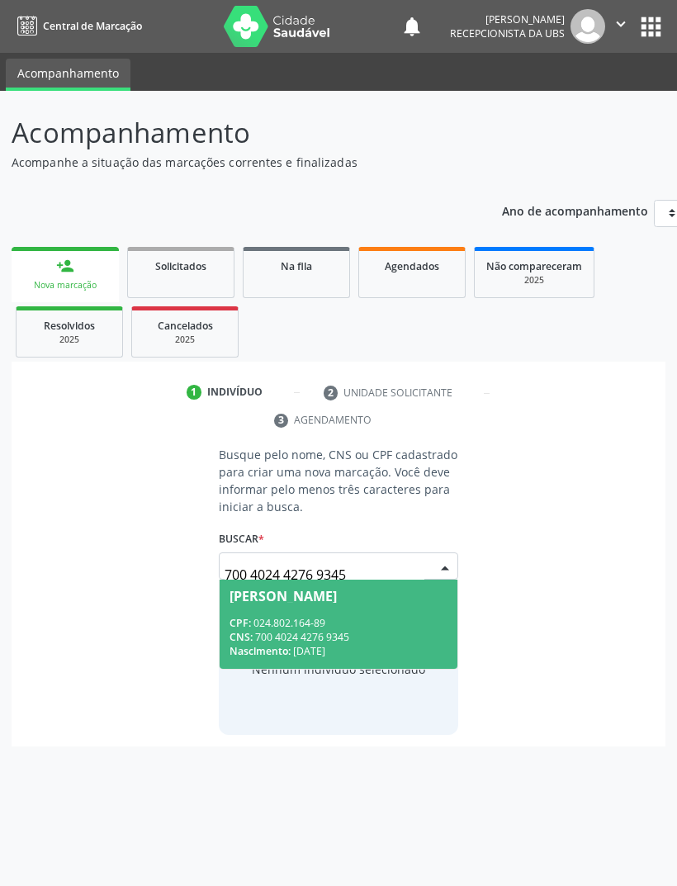
click at [430, 625] on div "CPF: 024.802.164-89" at bounding box center [338, 623] width 218 height 14
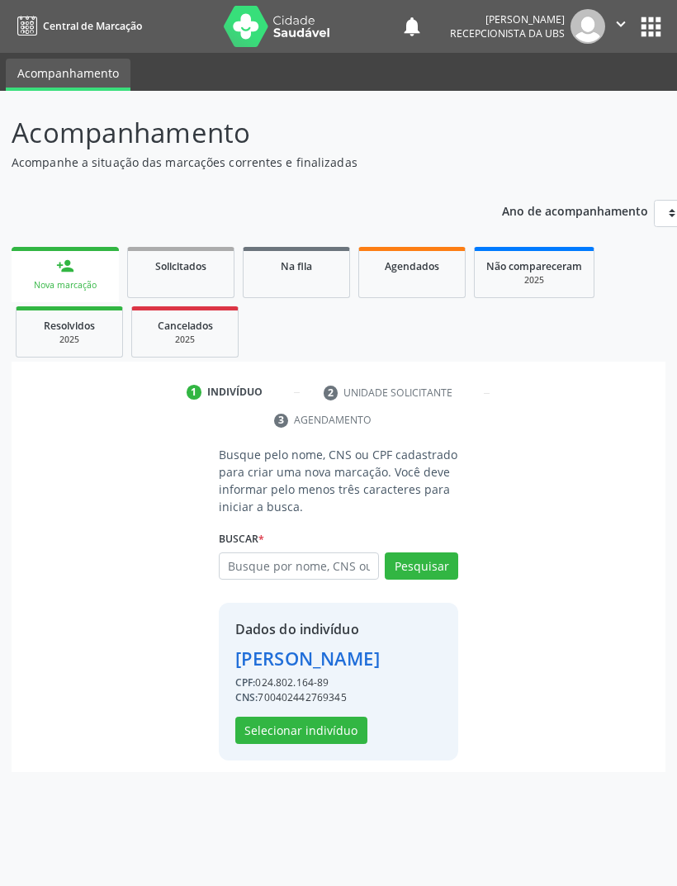
click at [342, 745] on button "Selecionar indivíduo" at bounding box center [301, 731] width 132 height 28
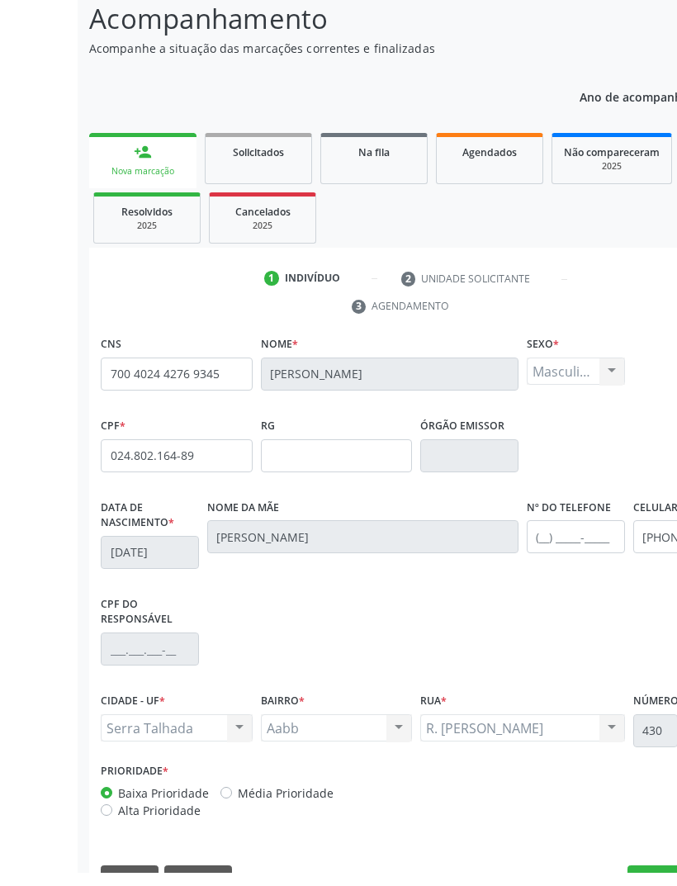
scroll to position [86, 0]
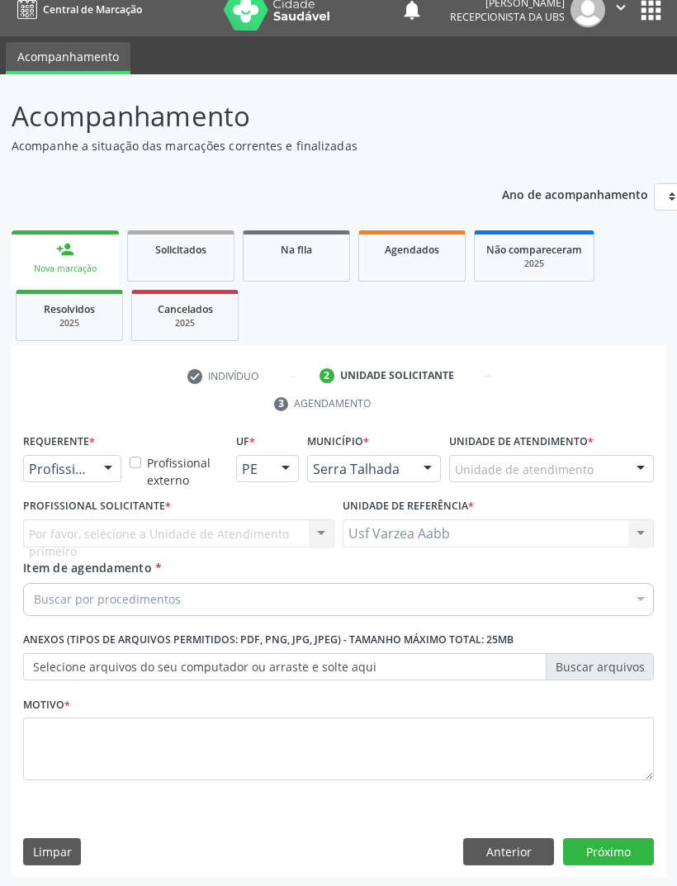
scroll to position [17, 0]
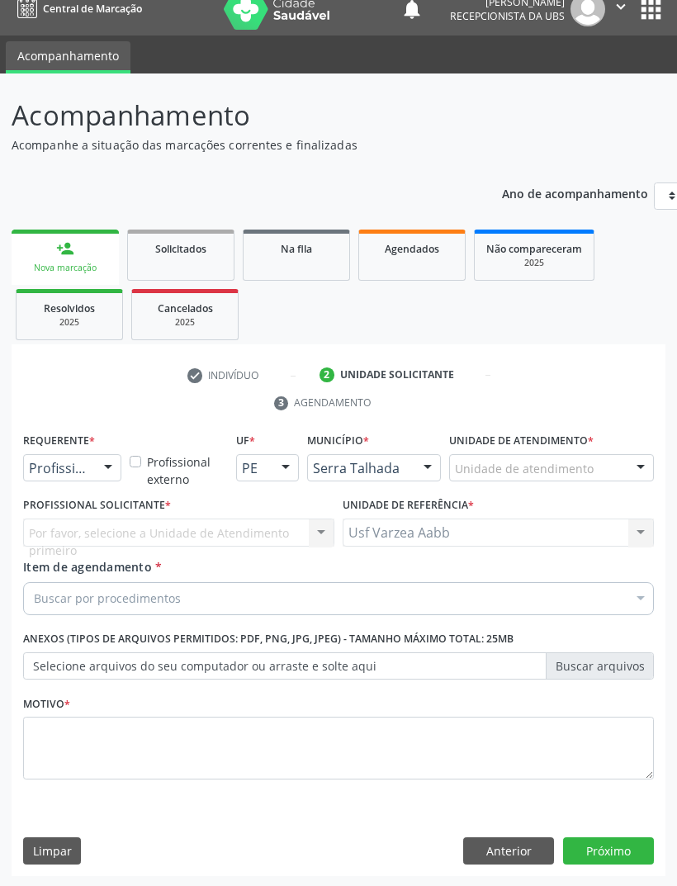
click at [98, 466] on div at bounding box center [108, 469] width 25 height 28
click at [102, 526] on span "Paciente" at bounding box center [104, 530] width 161 height 33
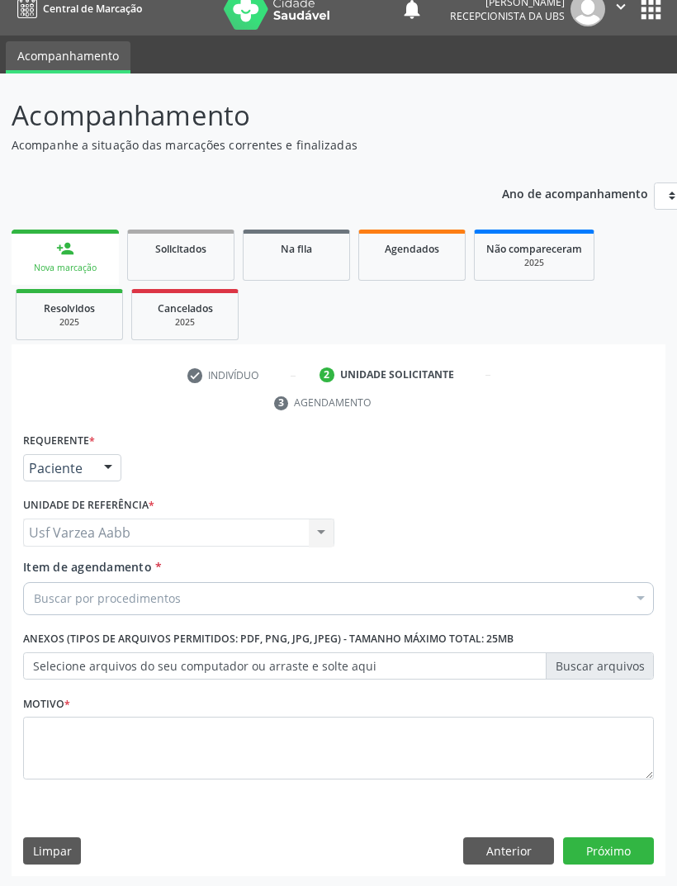
click at [274, 594] on div "Buscar por procedimentos" at bounding box center [338, 598] width 631 height 33
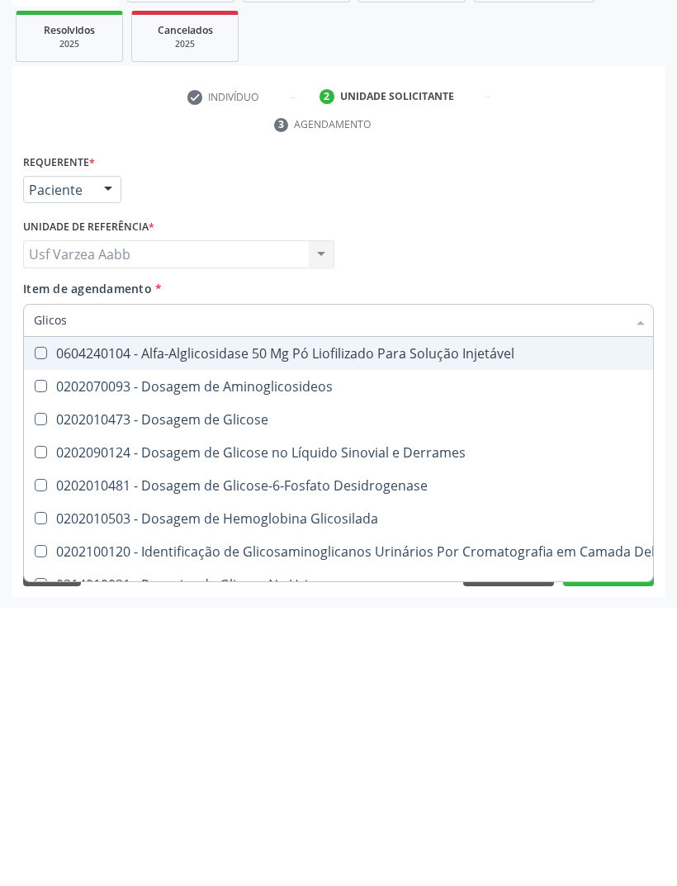
type input "Glicosi"
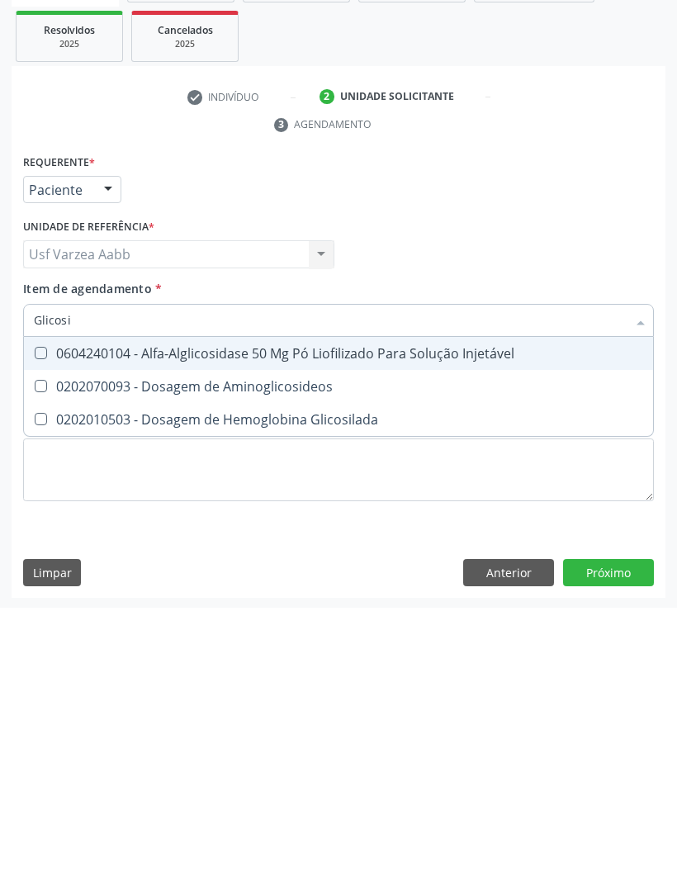
click at [384, 691] on div "0202010503 - Dosagem de Hemoglobina Glicosilada" at bounding box center [338, 697] width 609 height 13
checkbox Glicosilada "true"
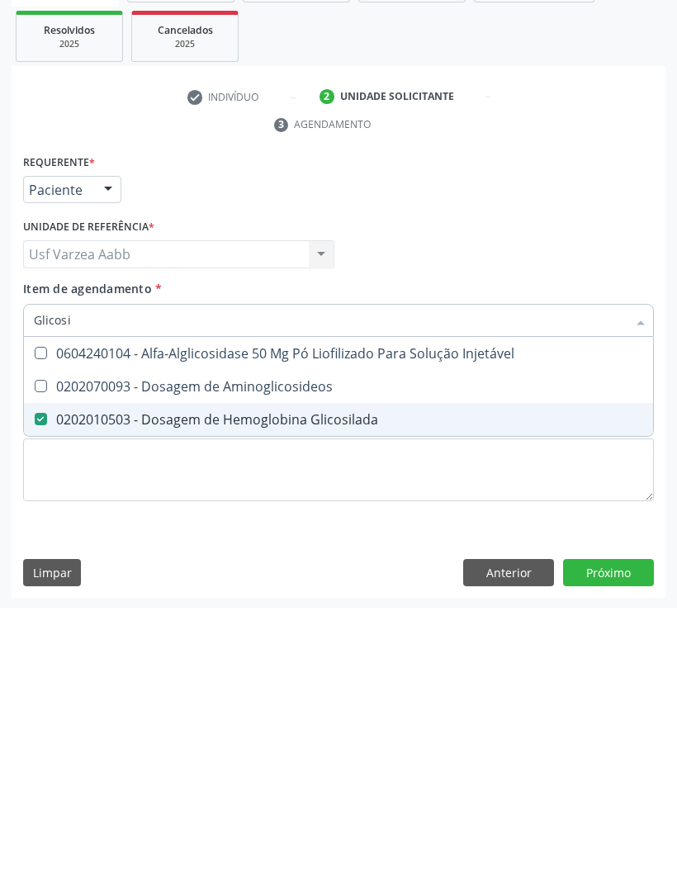
type input "Glicos"
checkbox Glicosilada "false"
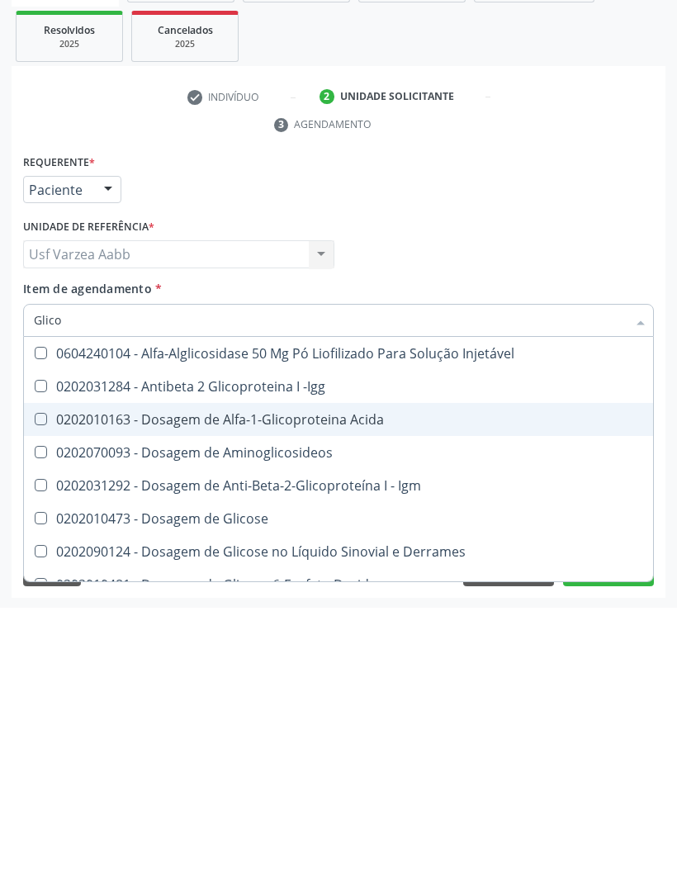
type input "Glic"
checkbox Glicosilada "false"
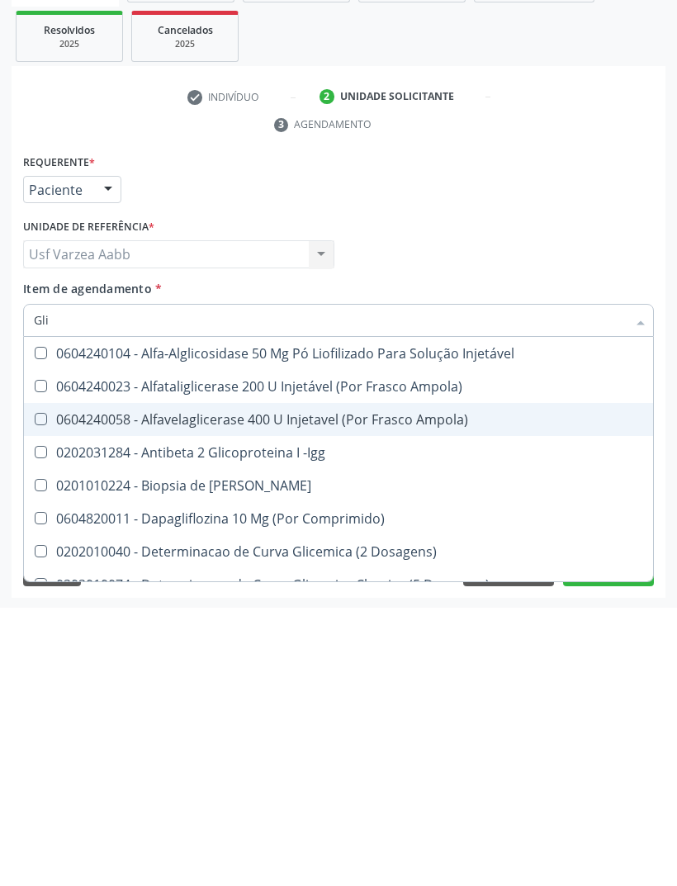
type input "Gl"
checkbox Glicosilada "false"
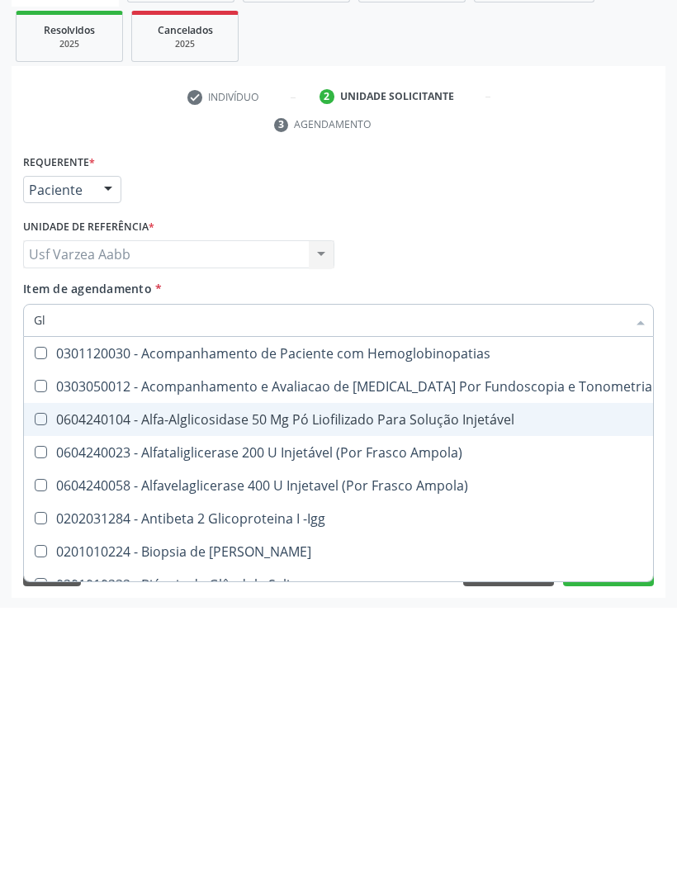
type input "G"
checkbox Glicosilada "false"
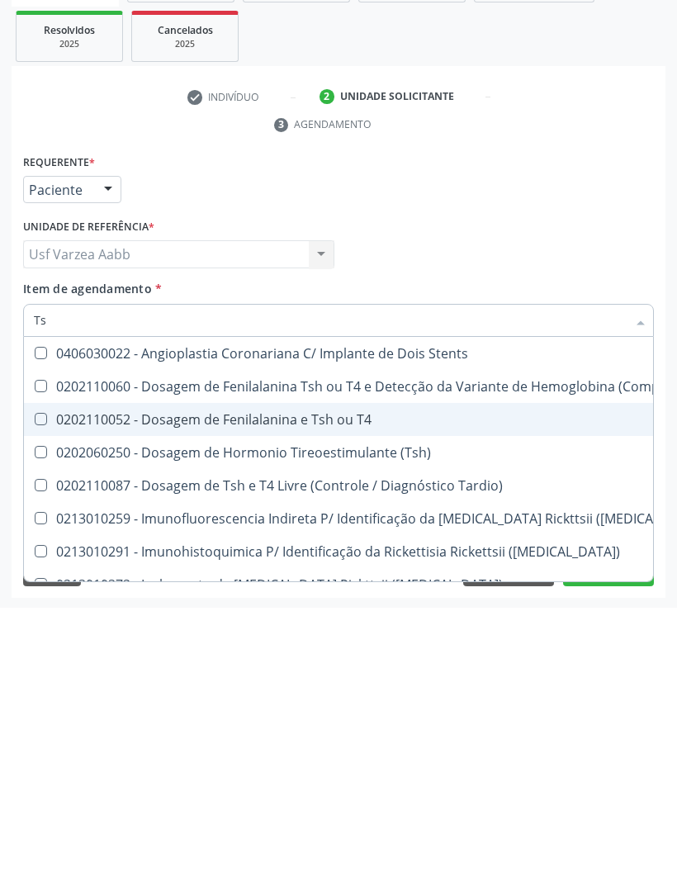
type input "Tsh"
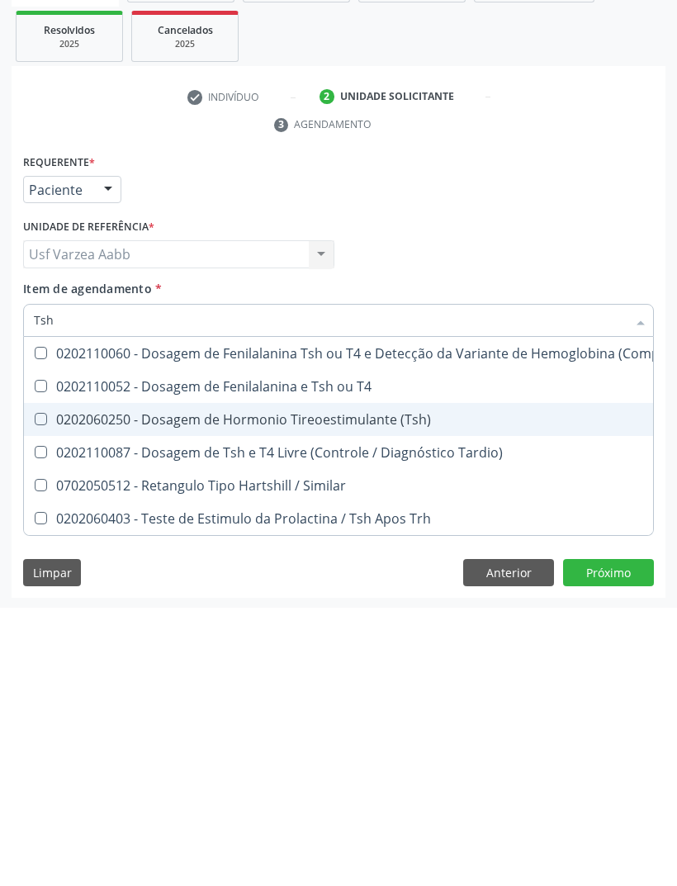
click at [514, 681] on span "0202060250 - Dosagem de Hormonio Tireoestimulante (Tsh)" at bounding box center [436, 697] width 824 height 33
checkbox \(Tsh\) "true"
click at [610, 572] on div "Requerente * Paciente Profissional de Saúde Paciente Nenhum resultado encontrad…" at bounding box center [339, 652] width 654 height 448
checkbox T4 "true"
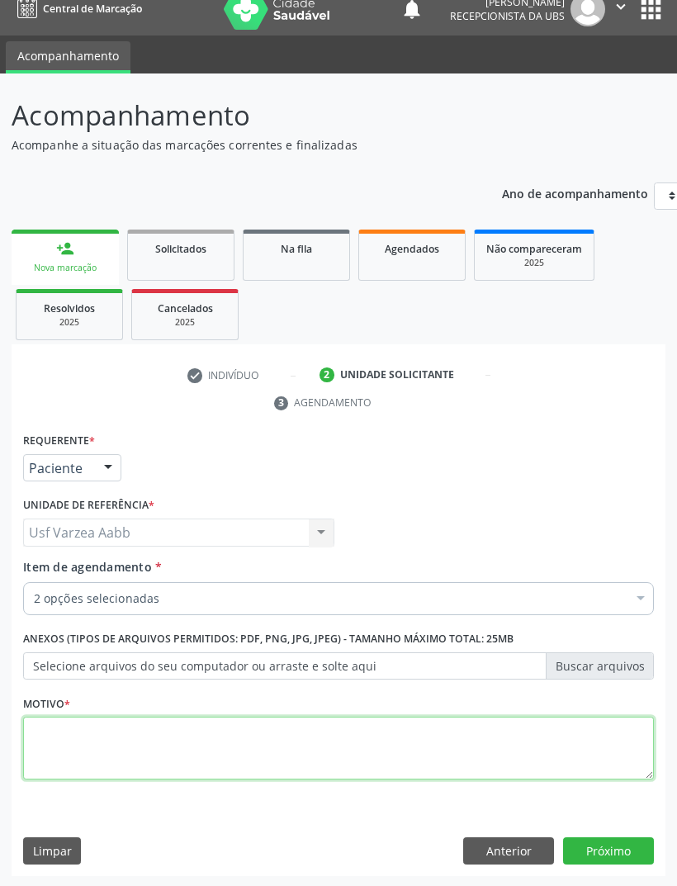
click at [372, 755] on textarea at bounding box center [338, 748] width 631 height 63
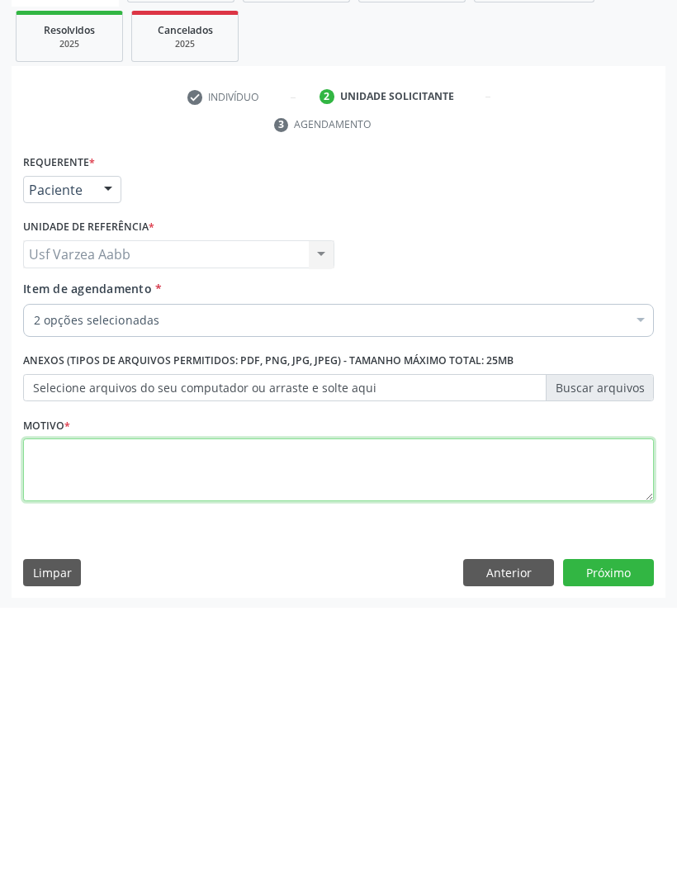
type textarea "X"
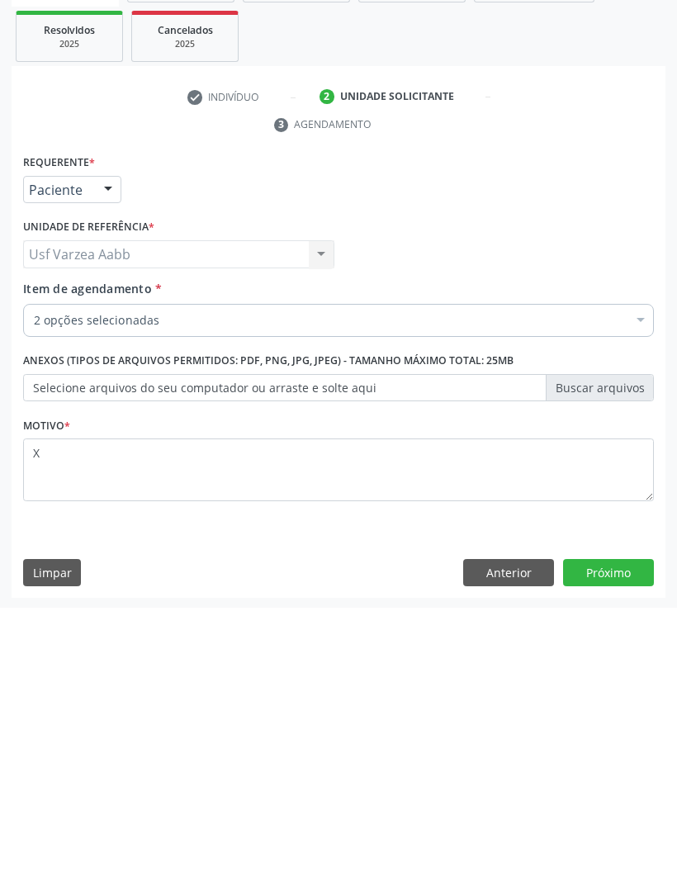
click at [621, 837] on button "Próximo" at bounding box center [608, 851] width 91 height 28
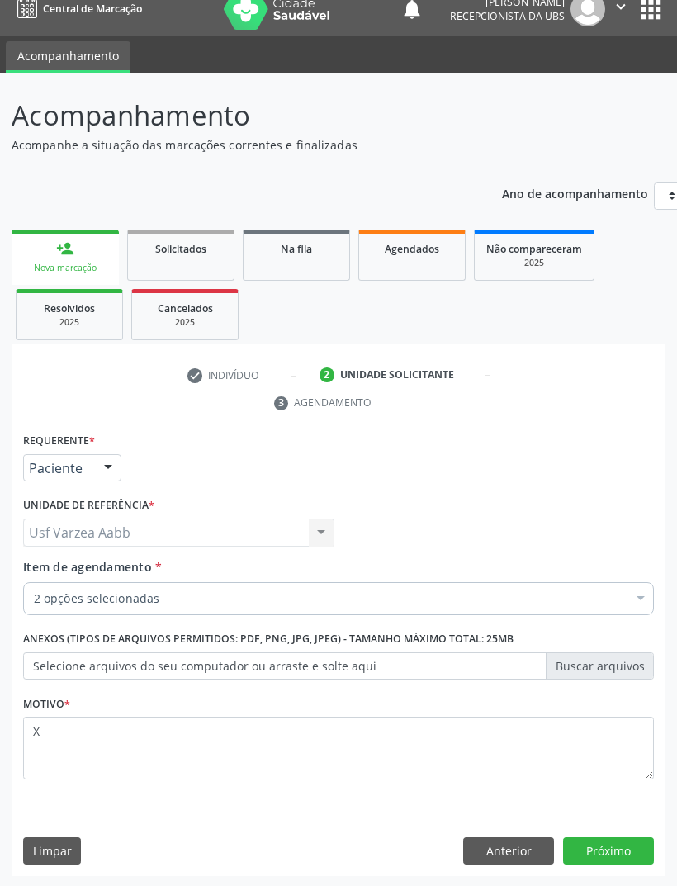
scroll to position [0, 0]
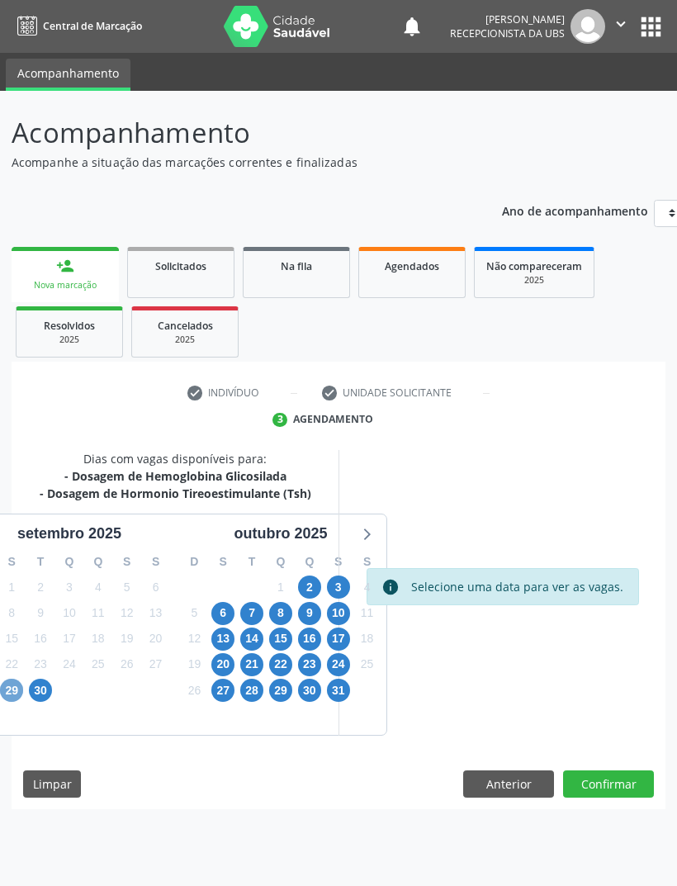
click at [17, 688] on span "29" at bounding box center [11, 690] width 23 height 23
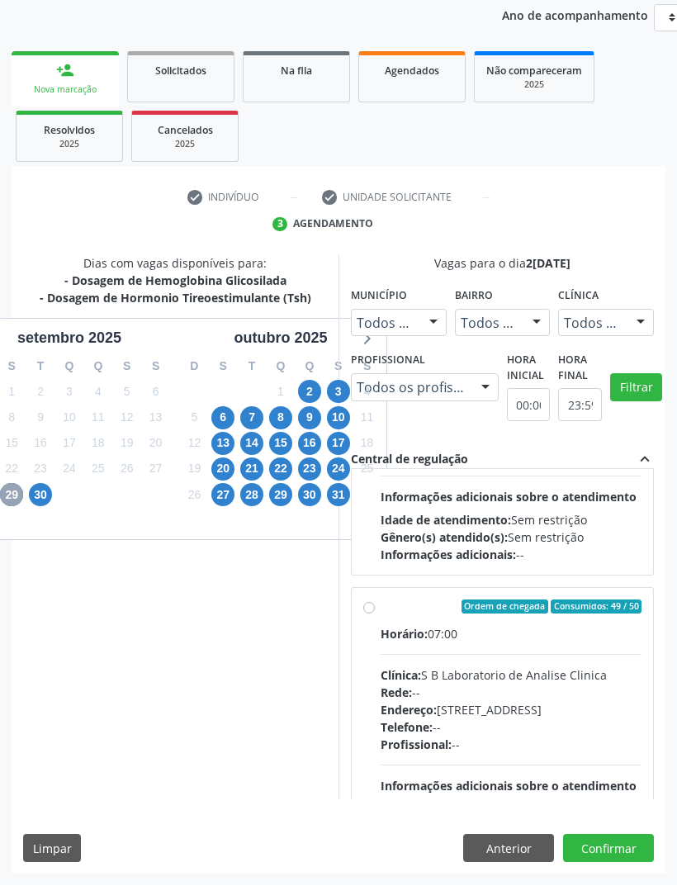
scroll to position [211, 0]
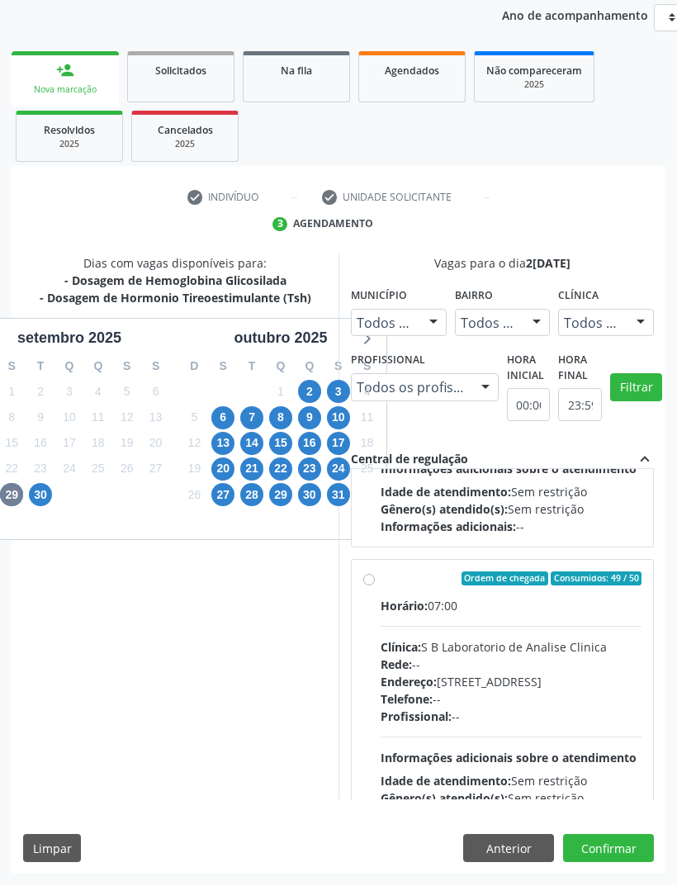
click at [381, 629] on label "Ordem de chegada Consumidos: 49 / 50 Horário: 07:00 Clínica: S B Laboratorio de…" at bounding box center [511, 698] width 261 height 253
click at [363, 587] on input "Ordem de chegada Consumidos: 49 / 50 Horário: 07:00 Clínica: S B Laboratorio de…" at bounding box center [369, 579] width 12 height 15
radio input "true"
click at [605, 863] on button "Confirmar" at bounding box center [608, 849] width 91 height 28
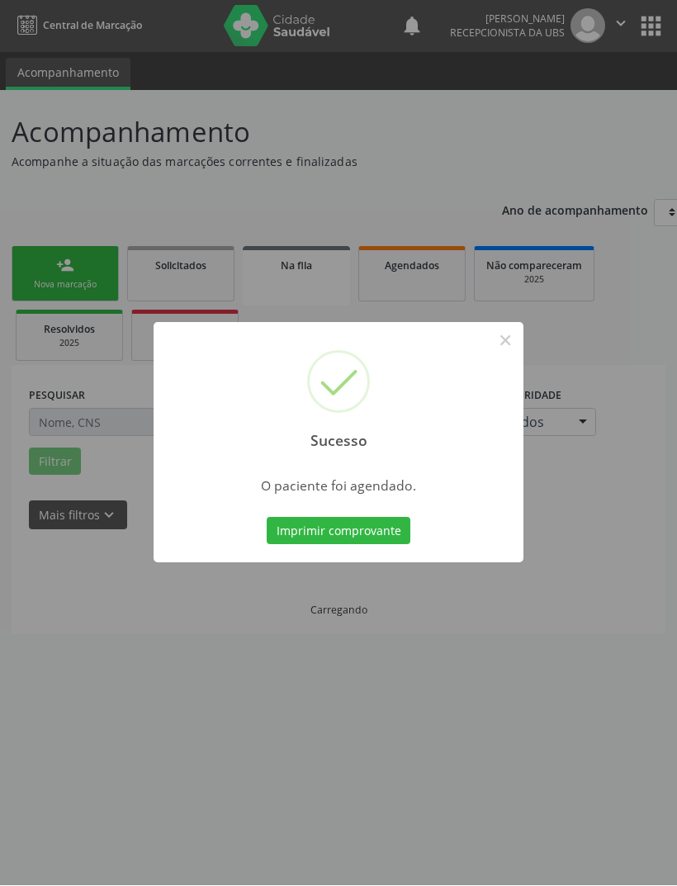
scroll to position [0, 0]
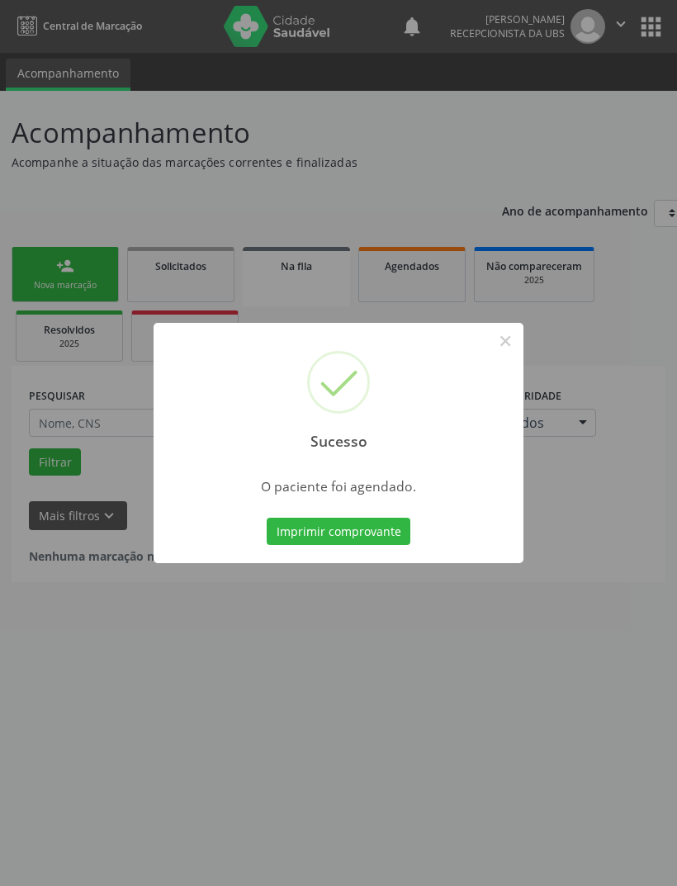
click at [388, 530] on button "Imprimir comprovante" at bounding box center [339, 532] width 144 height 28
